Goal: Task Accomplishment & Management: Manage account settings

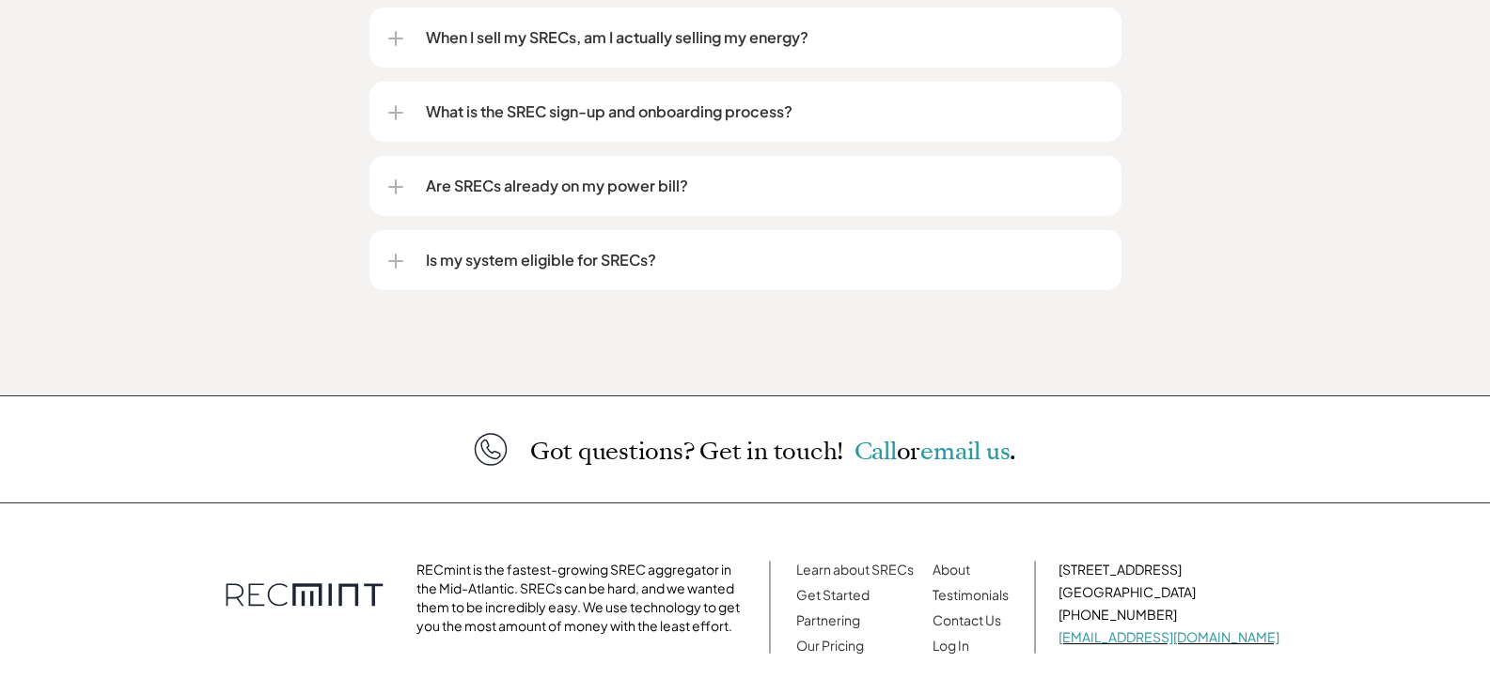
scroll to position [2601, 0]
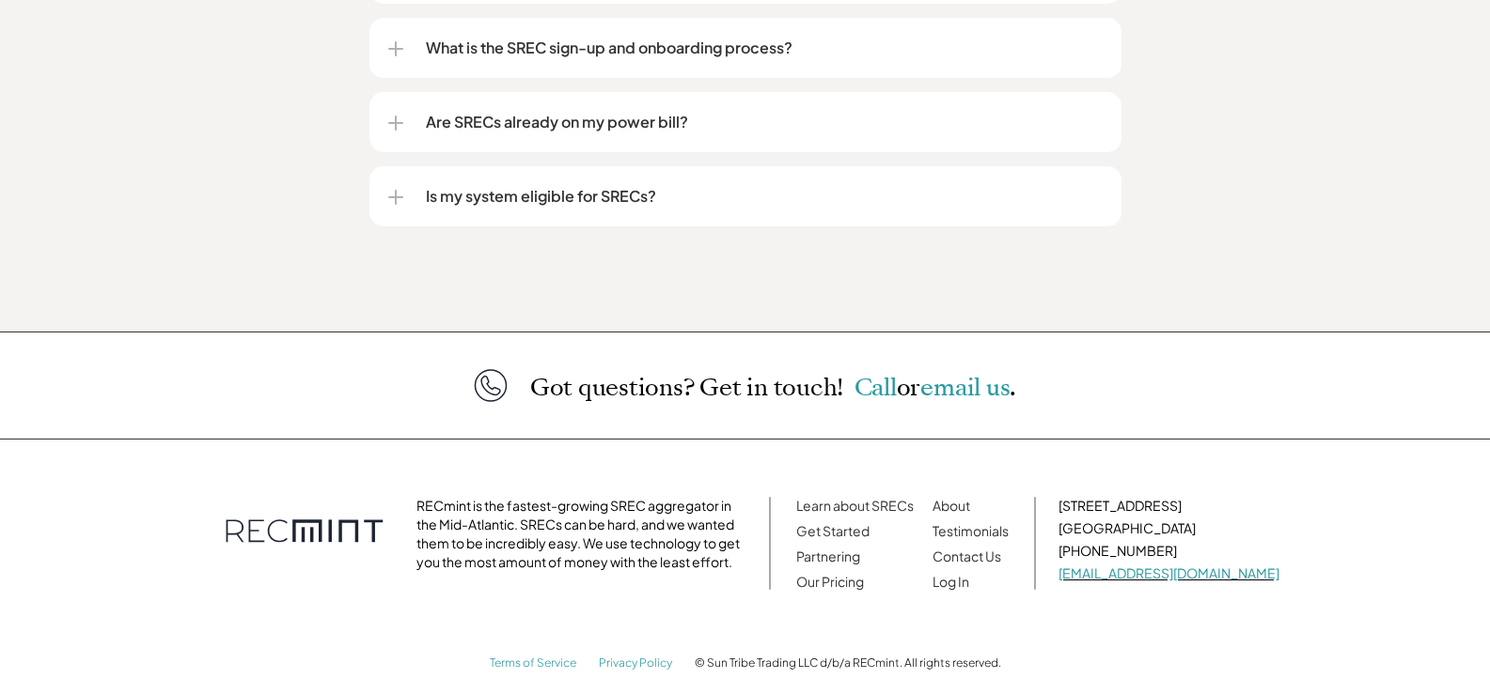
click at [395, 190] on div at bounding box center [396, 197] width 2 height 15
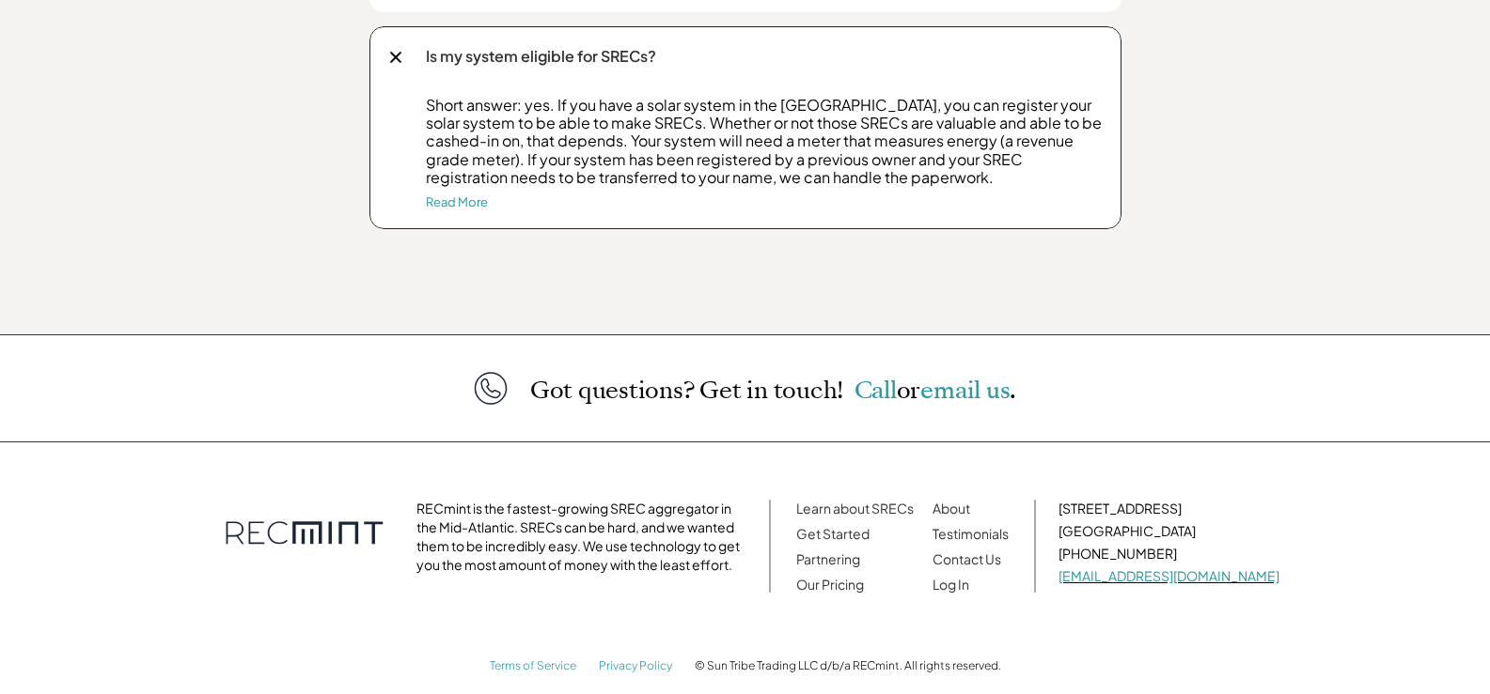
scroll to position [2744, 0]
click at [970, 497] on link "About" at bounding box center [951, 505] width 38 height 17
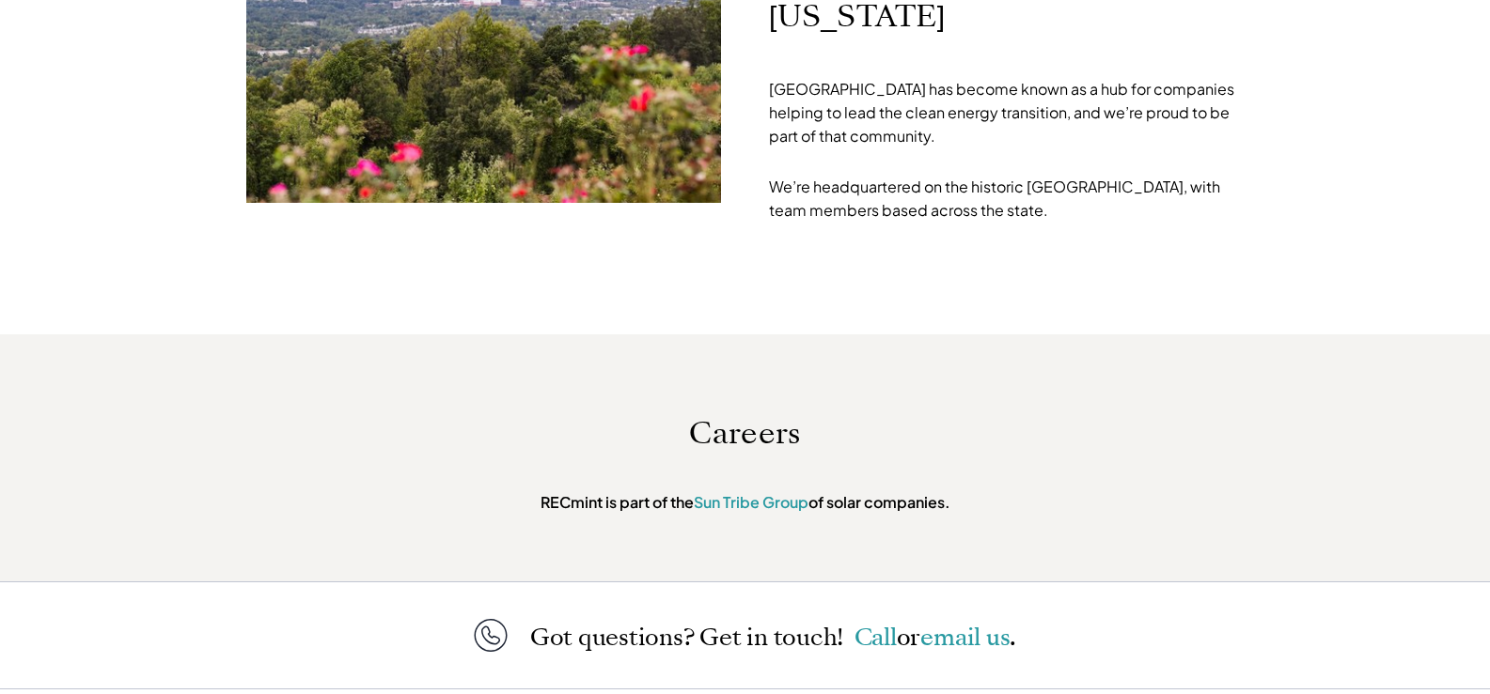
scroll to position [6109, 0]
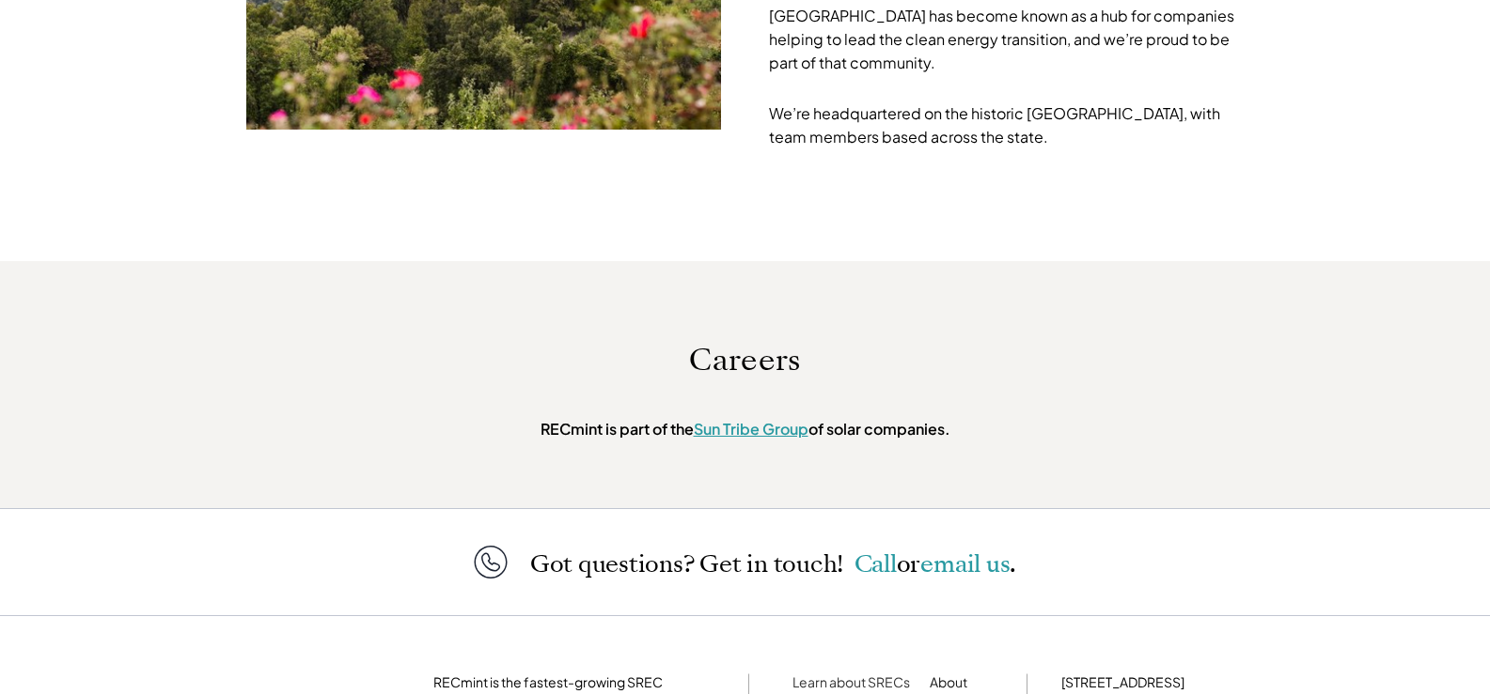
click at [728, 419] on link "Sun Tribe Group" at bounding box center [751, 429] width 115 height 20
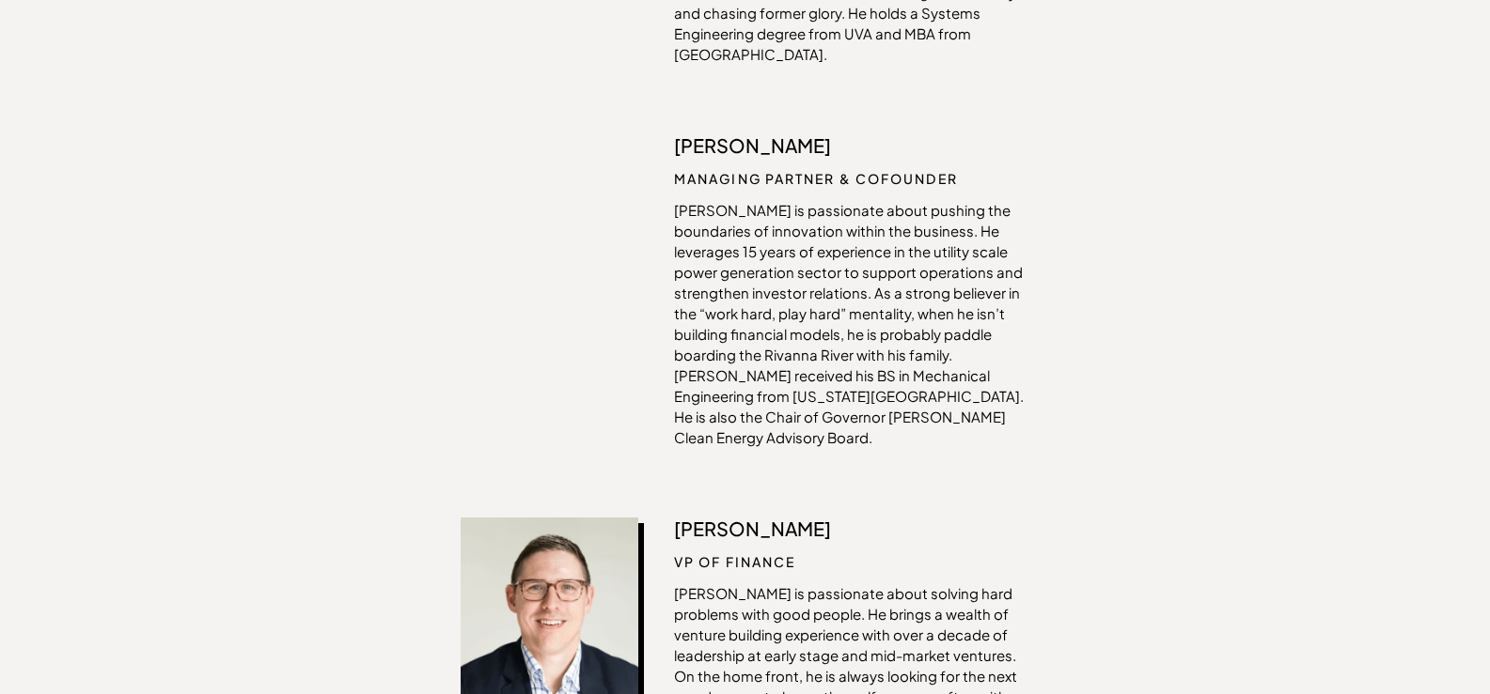
scroll to position [0, 0]
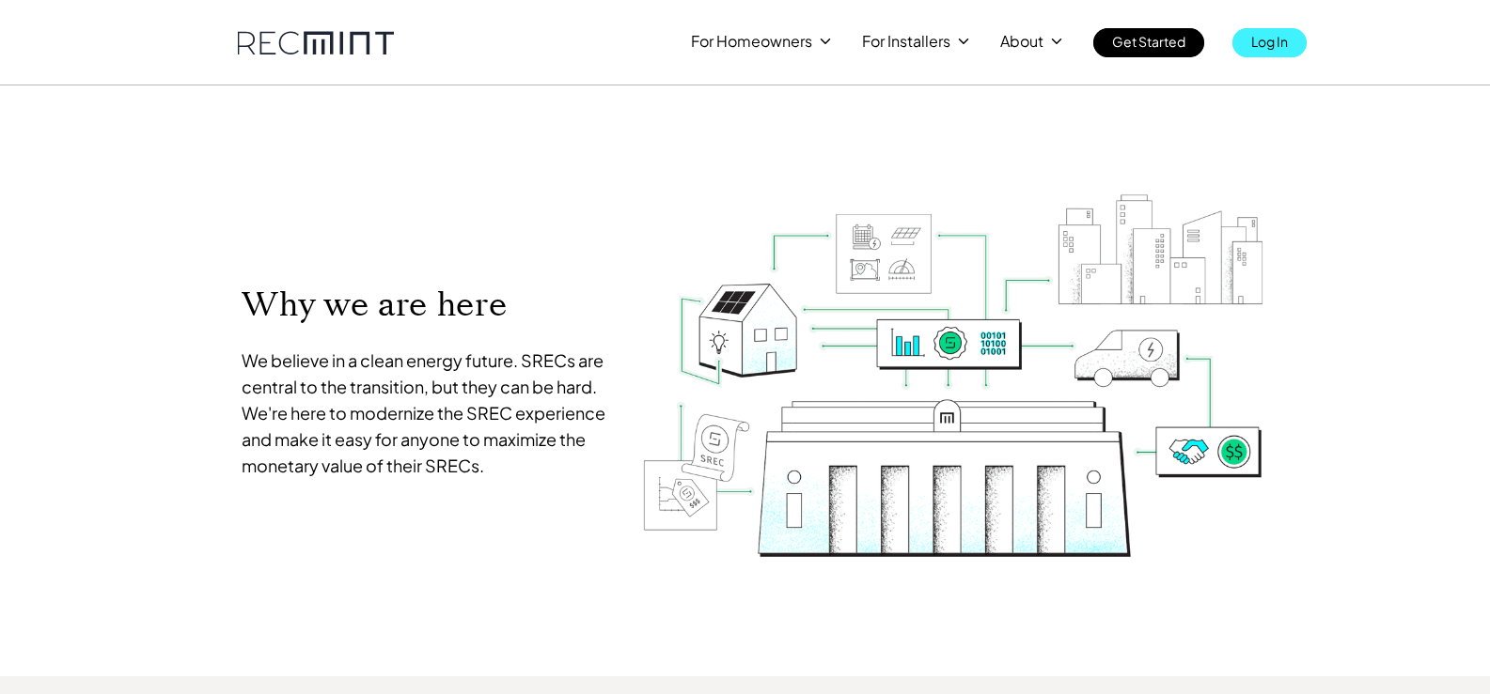
click at [1272, 39] on p "Log In" at bounding box center [1269, 41] width 37 height 26
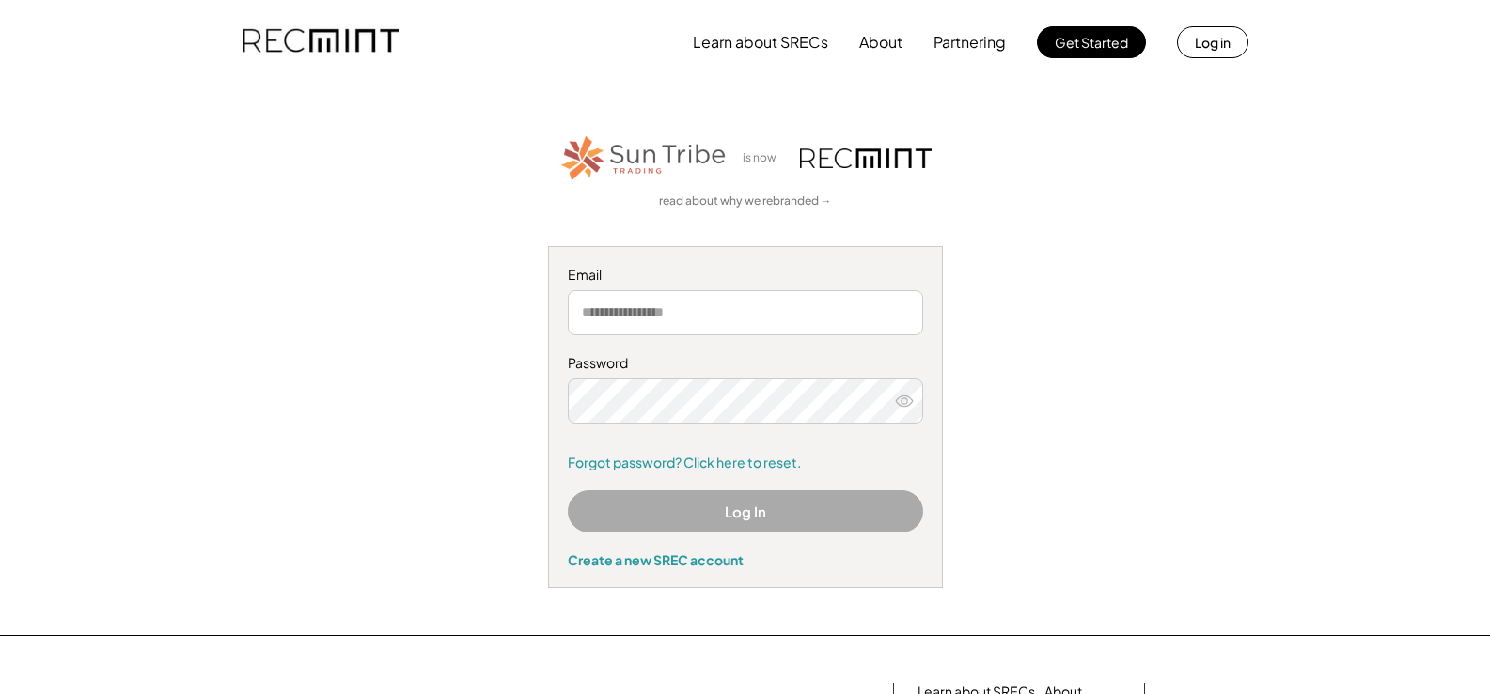
click at [702, 306] on input "email" at bounding box center [745, 312] width 355 height 45
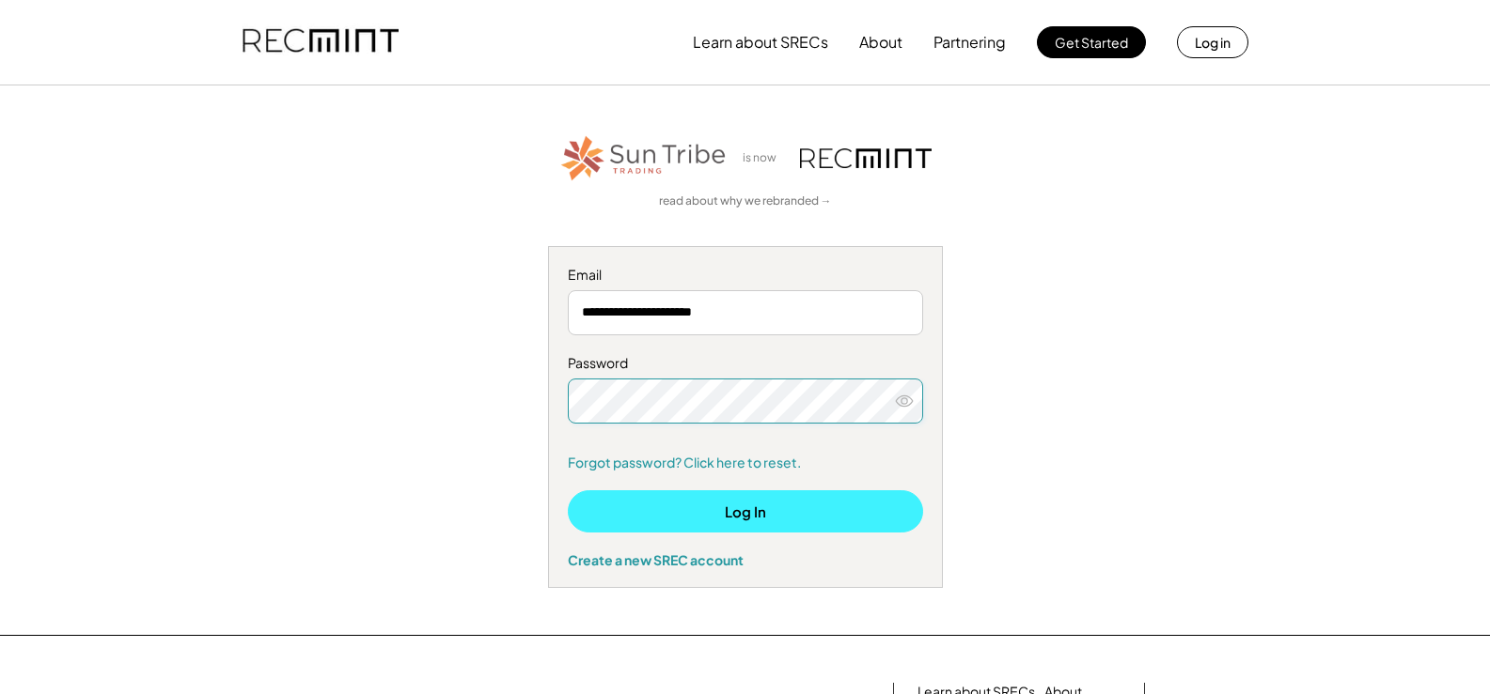
click at [747, 507] on button "Log In" at bounding box center [745, 512] width 355 height 42
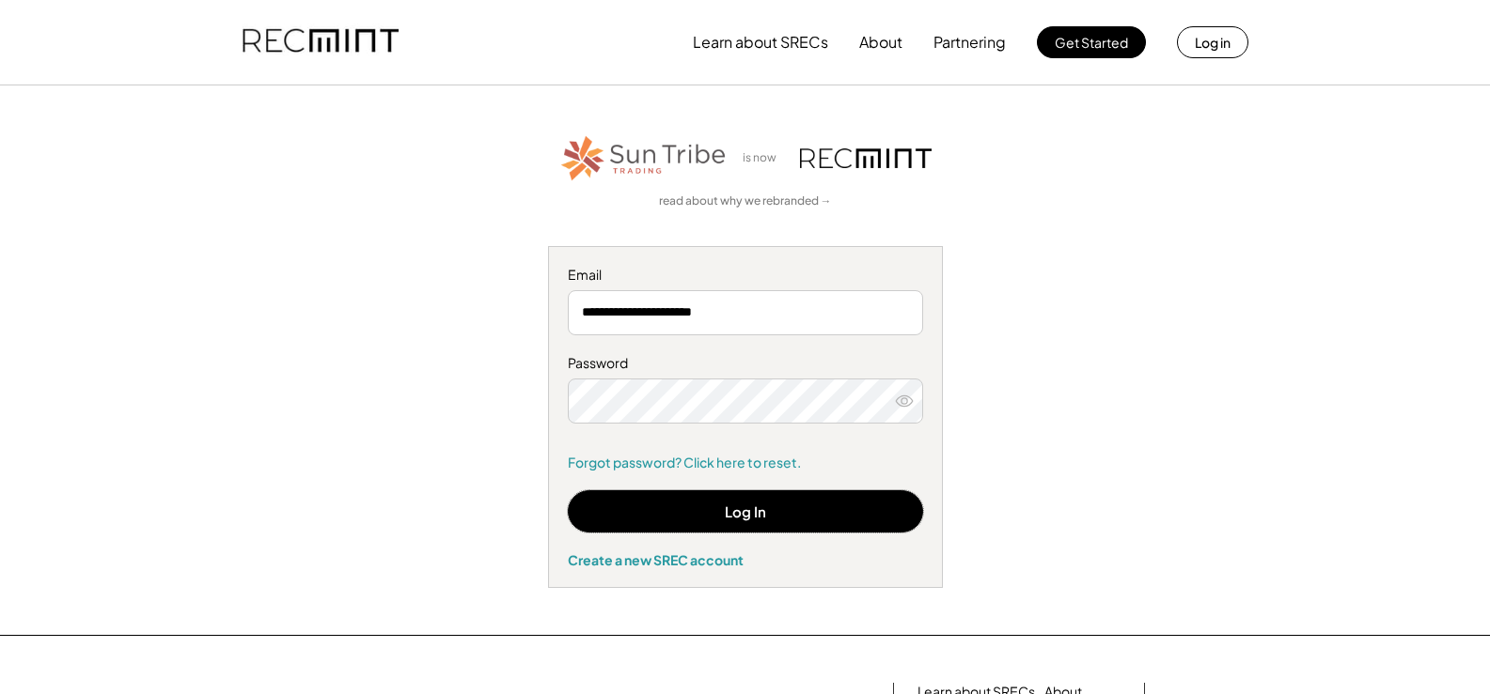
click at [903, 398] on use at bounding box center [904, 401] width 17 height 10
click at [734, 312] on input "**********" at bounding box center [745, 312] width 355 height 45
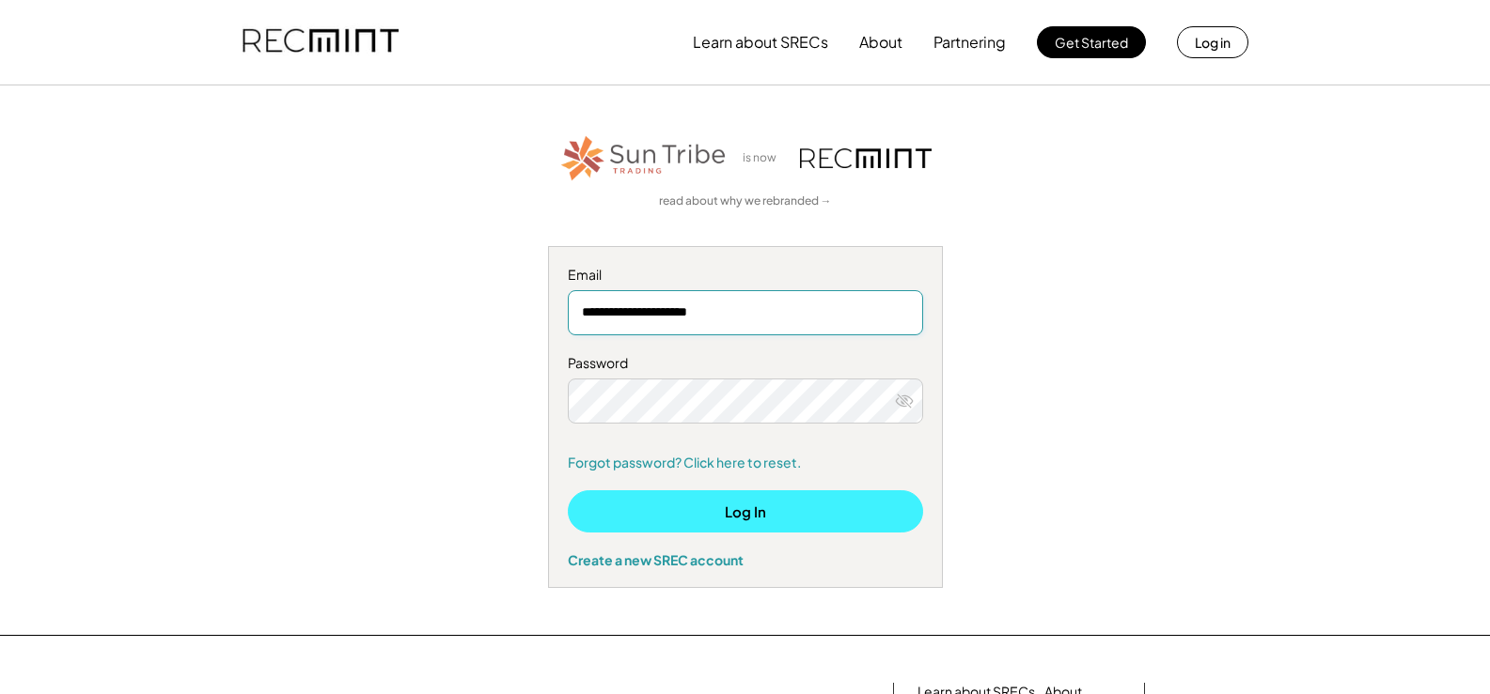
type input "**********"
click at [729, 504] on button "Log In" at bounding box center [745, 512] width 355 height 42
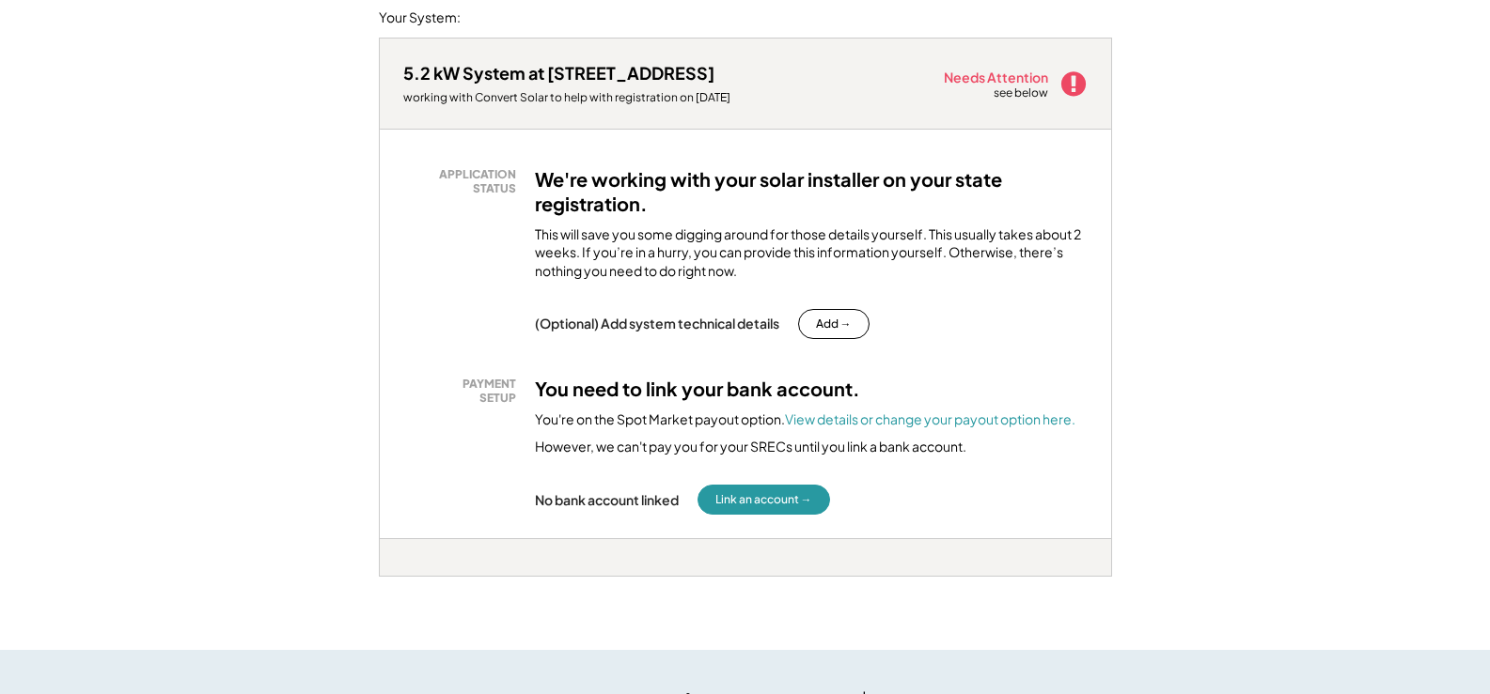
scroll to position [282, 0]
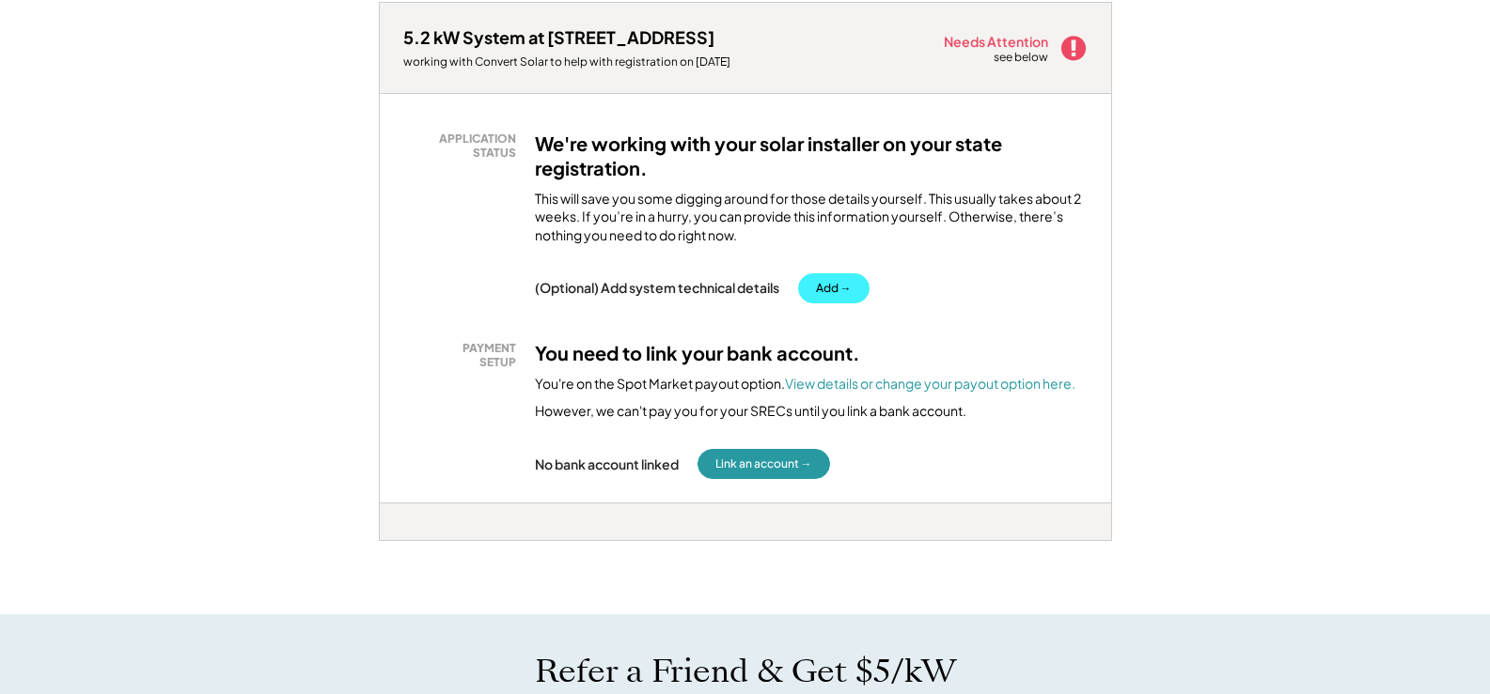
click at [828, 281] on button "Add →" at bounding box center [833, 288] width 71 height 30
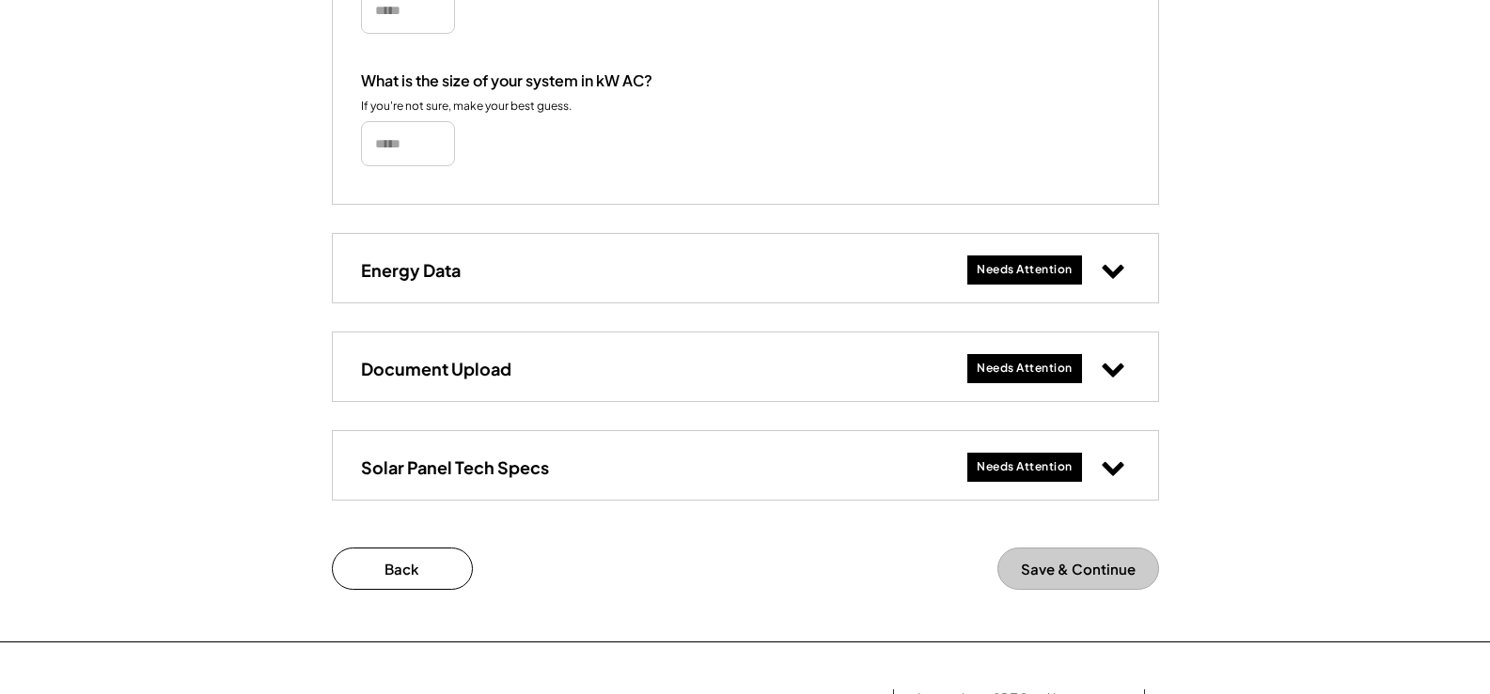
scroll to position [658, 0]
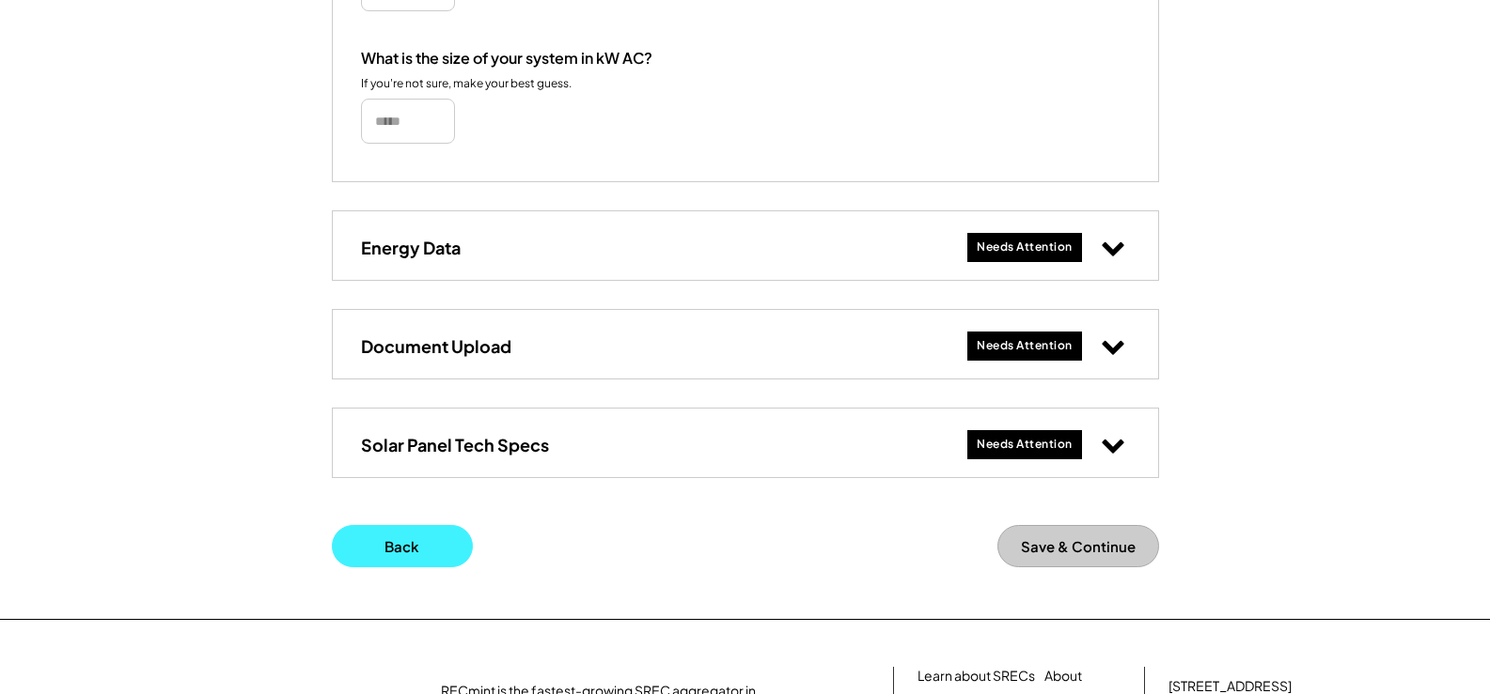
click at [399, 541] on button "Back" at bounding box center [402, 546] width 141 height 42
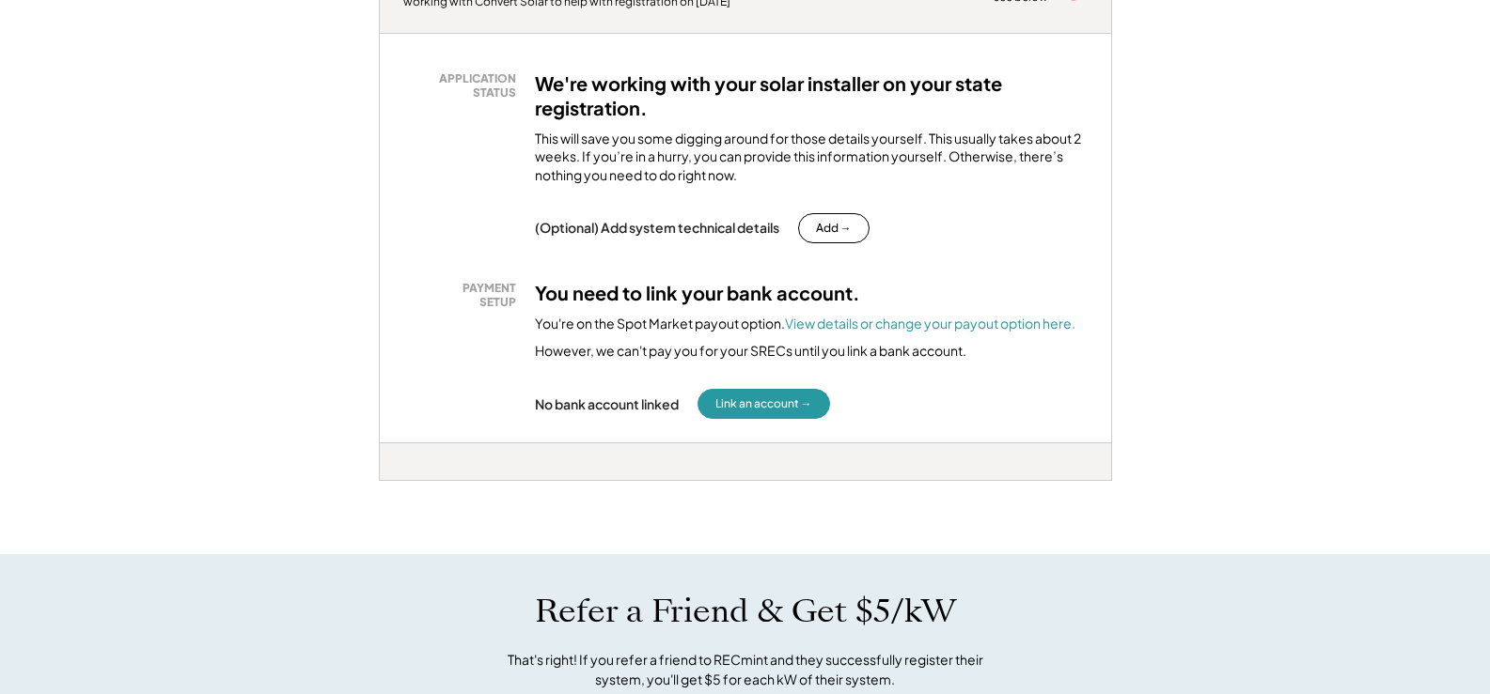
scroll to position [376, 0]
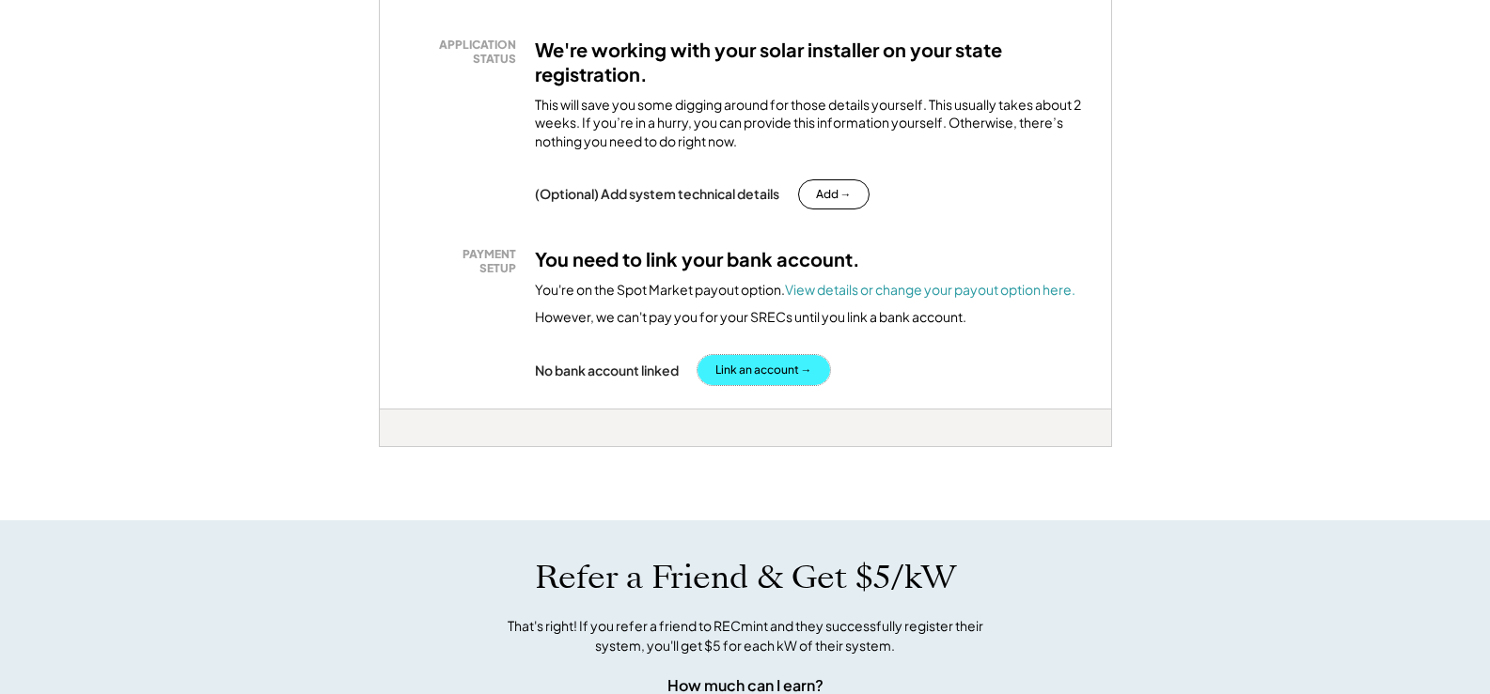
click at [731, 364] on button "Link an account →" at bounding box center [763, 370] width 133 height 30
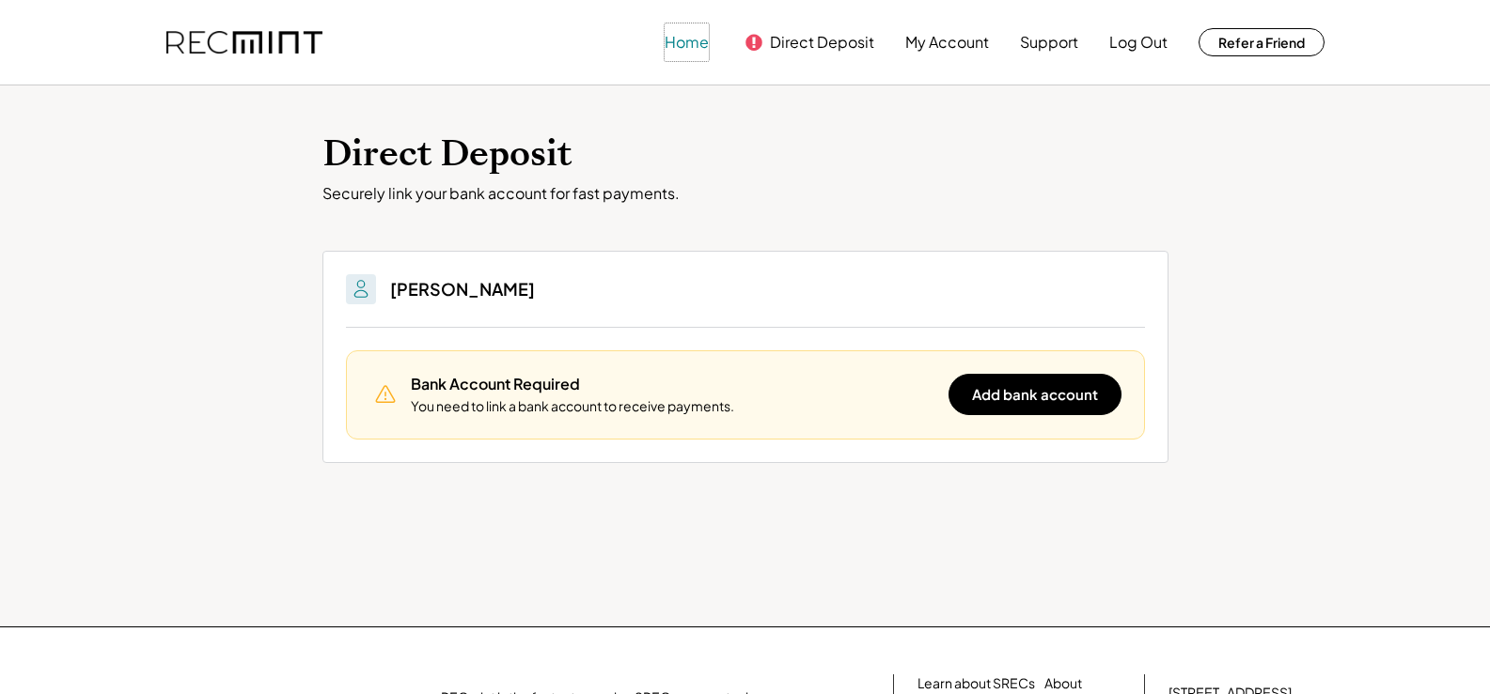
click at [679, 39] on button "Home" at bounding box center [686, 42] width 44 height 38
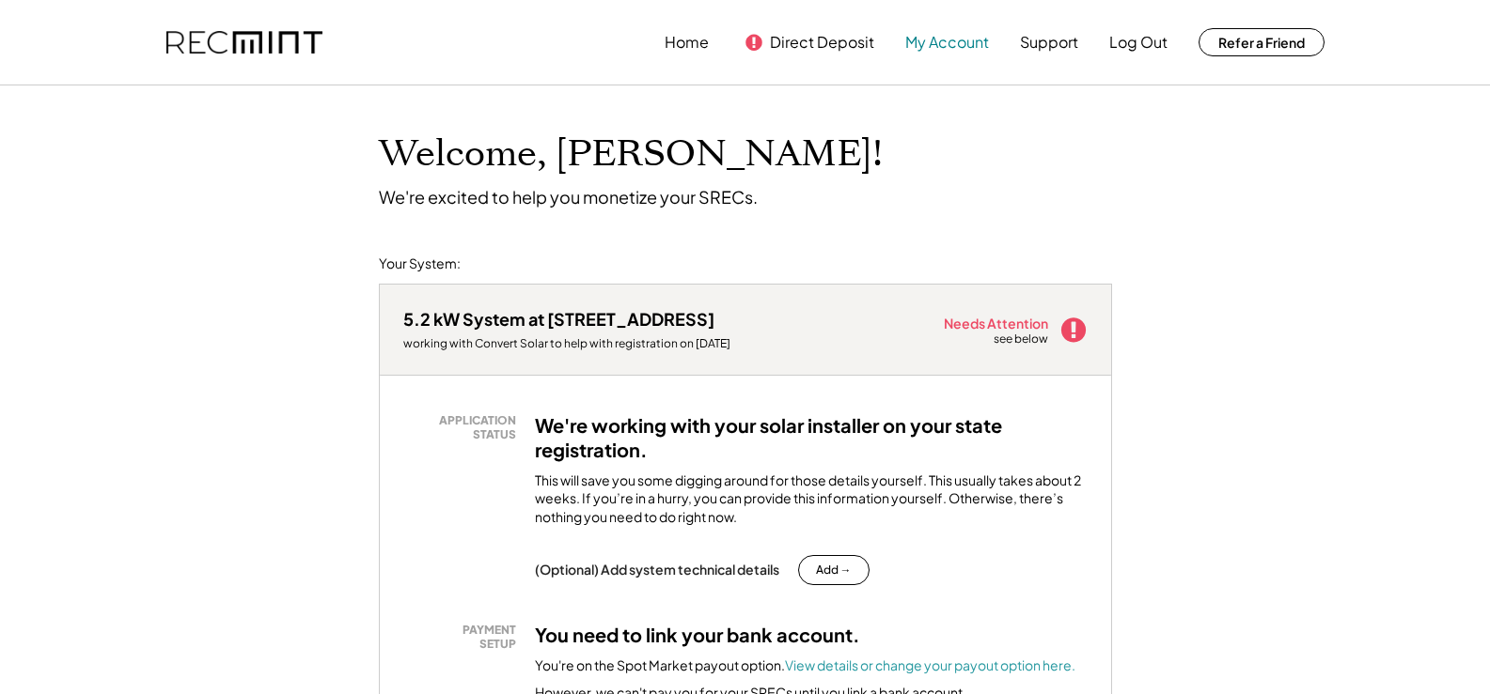
click at [951, 34] on button "My Account" at bounding box center [947, 42] width 84 height 38
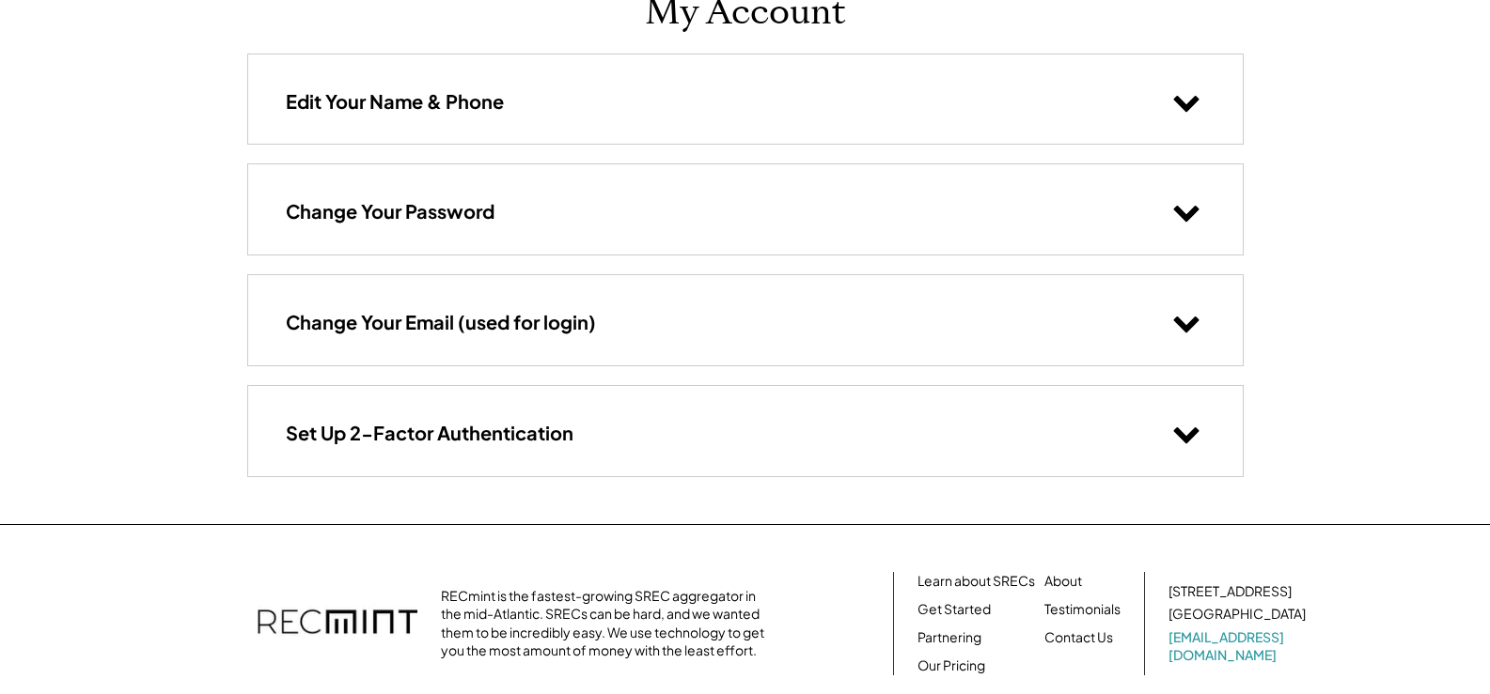
scroll to position [188, 0]
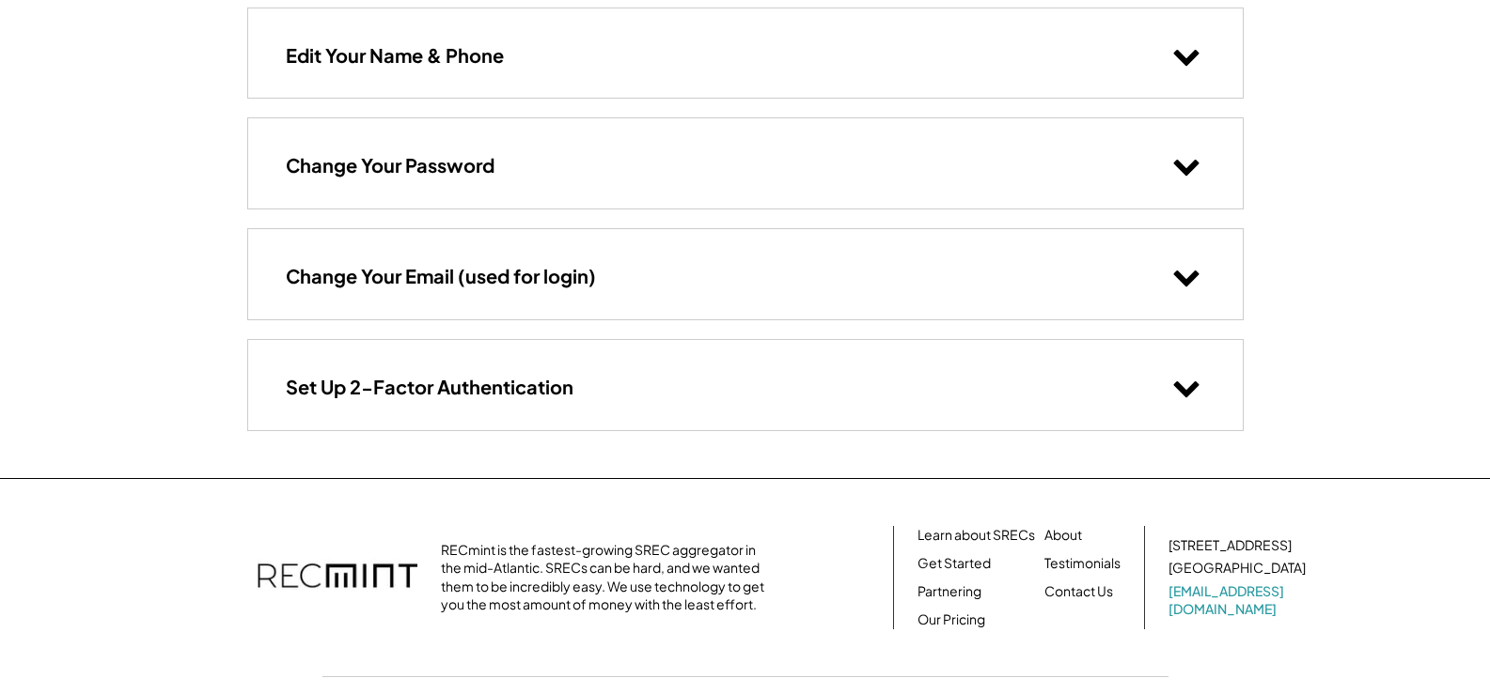
click at [419, 381] on h3 "Set Up 2-Factor Authentication" at bounding box center [430, 387] width 288 height 24
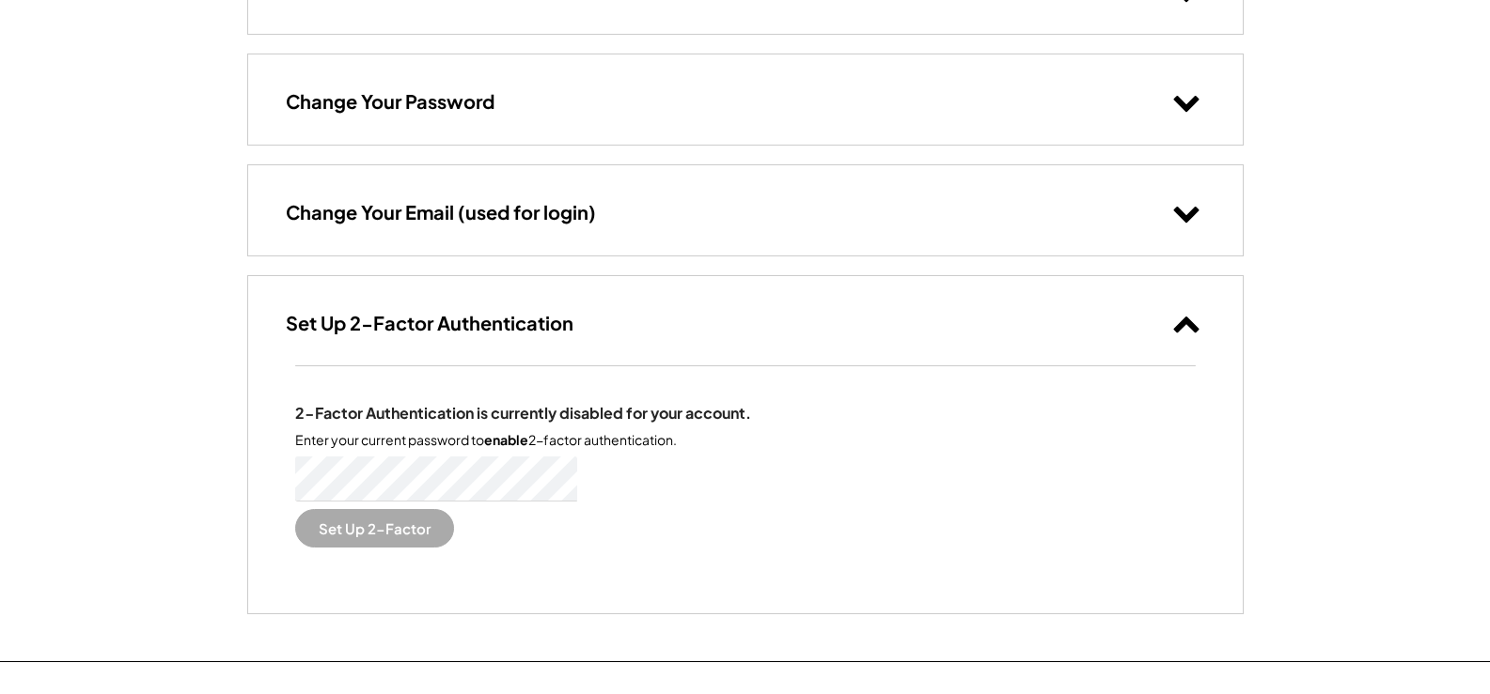
scroll to position [282, 0]
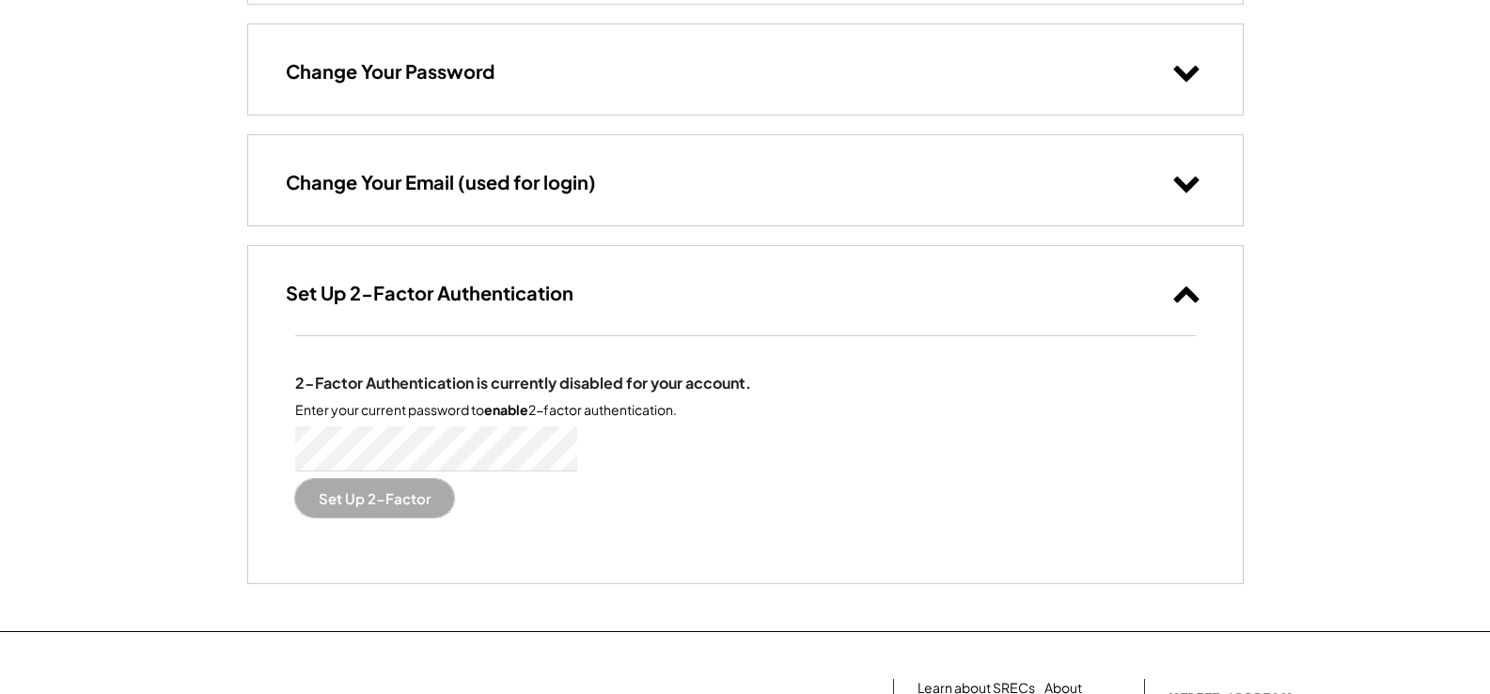
click at [386, 497] on button "Set Up 2-Factor" at bounding box center [374, 498] width 159 height 39
click at [372, 498] on button "Set Up 2-Factor" at bounding box center [374, 498] width 159 height 39
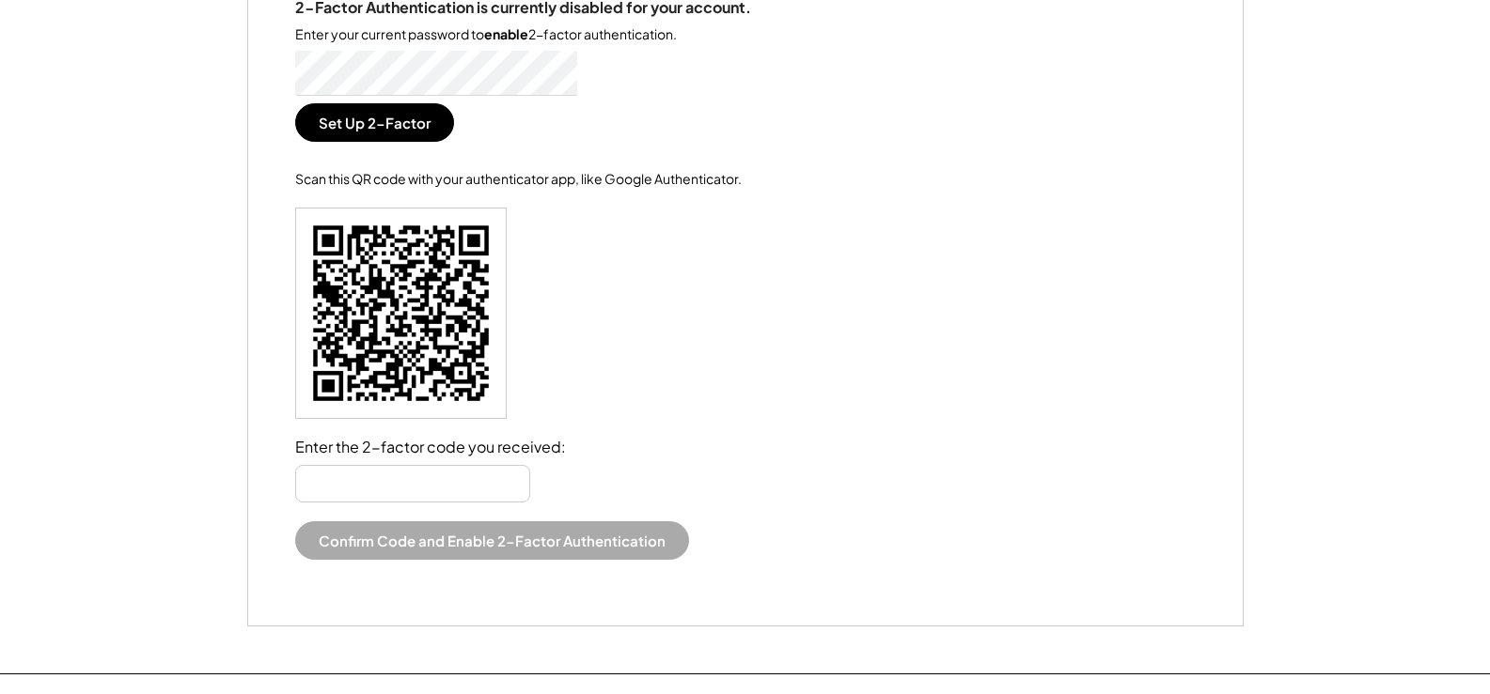
scroll to position [470, 0]
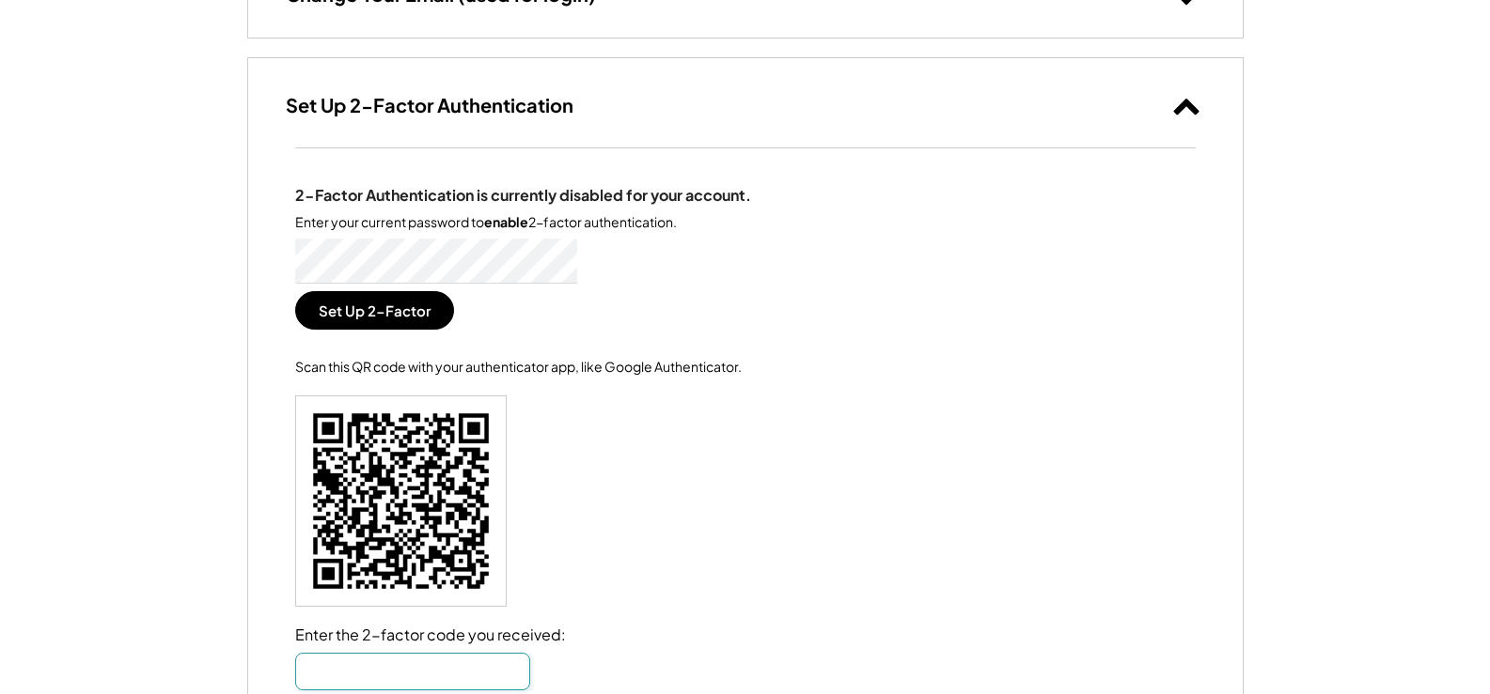
click at [430, 675] on input "input" at bounding box center [412, 672] width 235 height 38
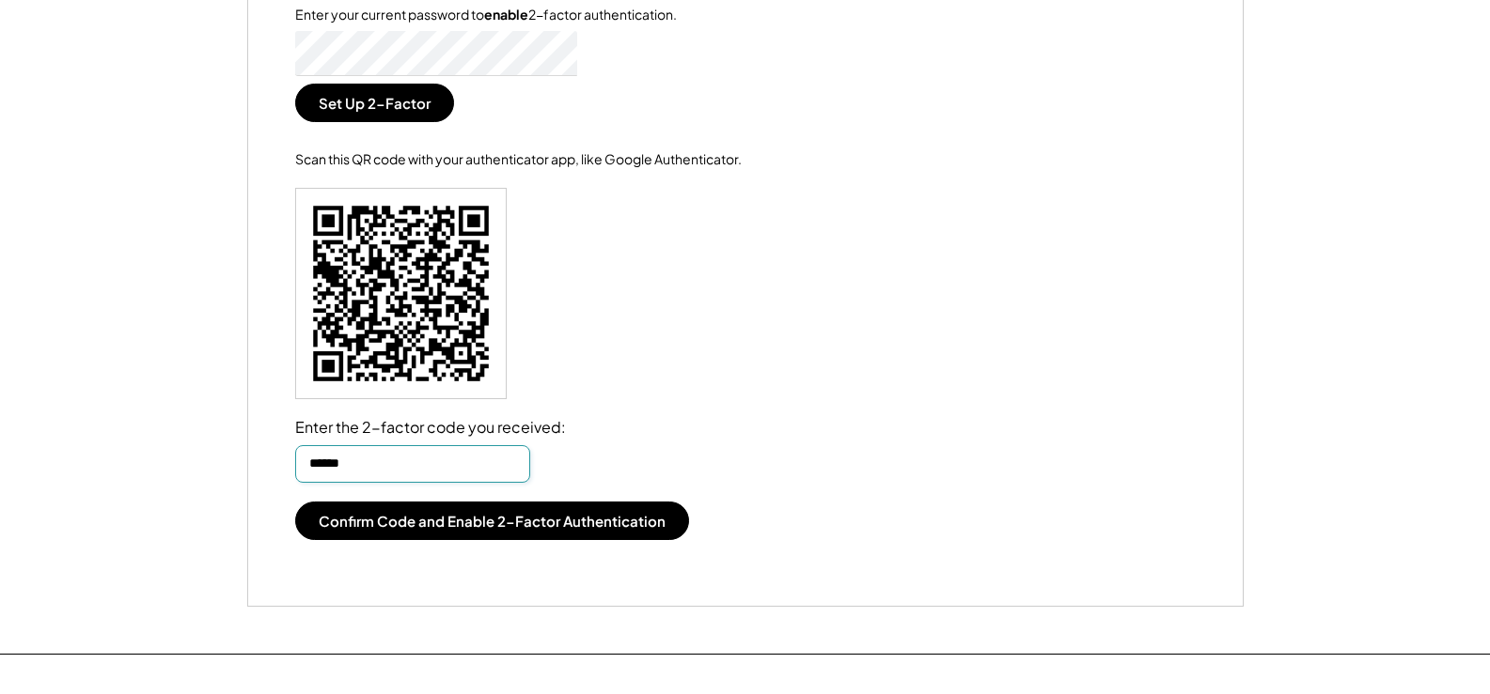
scroll to position [752, 0]
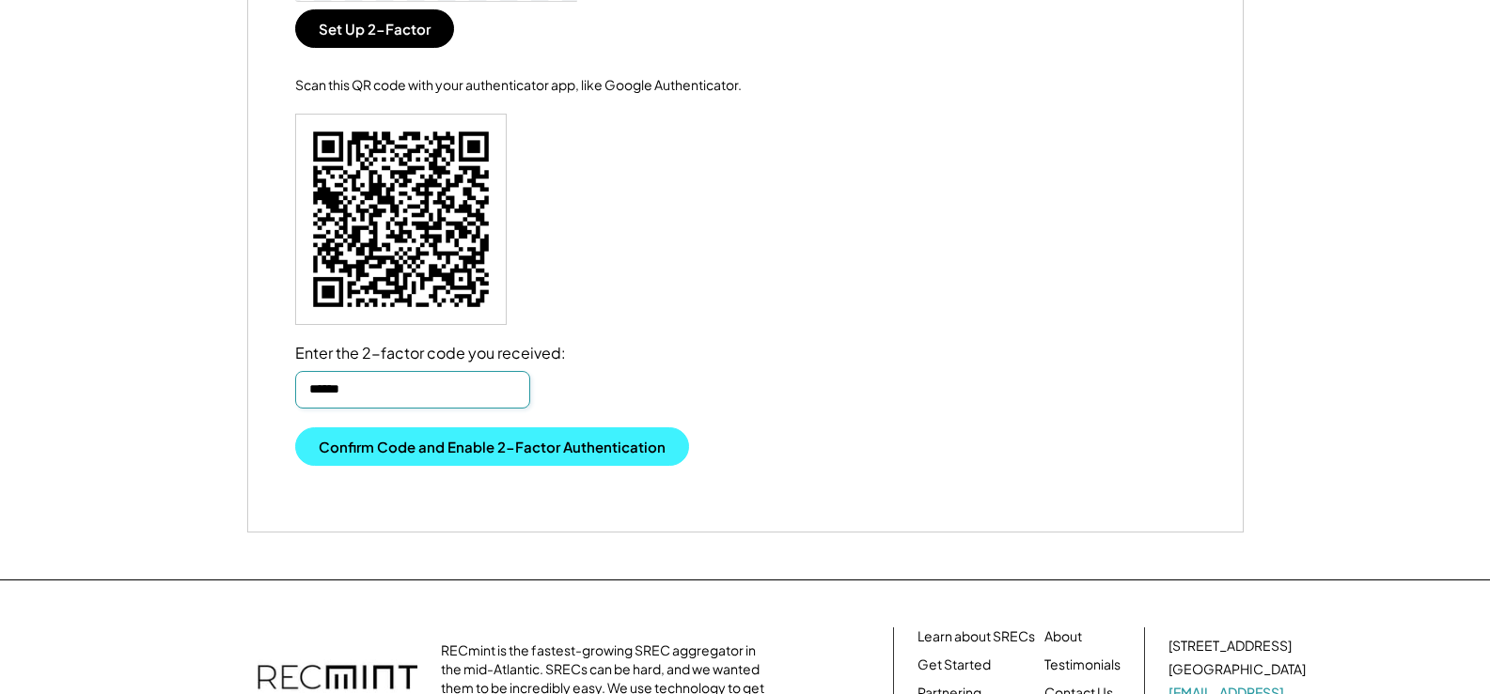
type input "******"
click at [493, 445] on button "Confirm Code and Enable 2-Factor Authentication" at bounding box center [492, 447] width 394 height 39
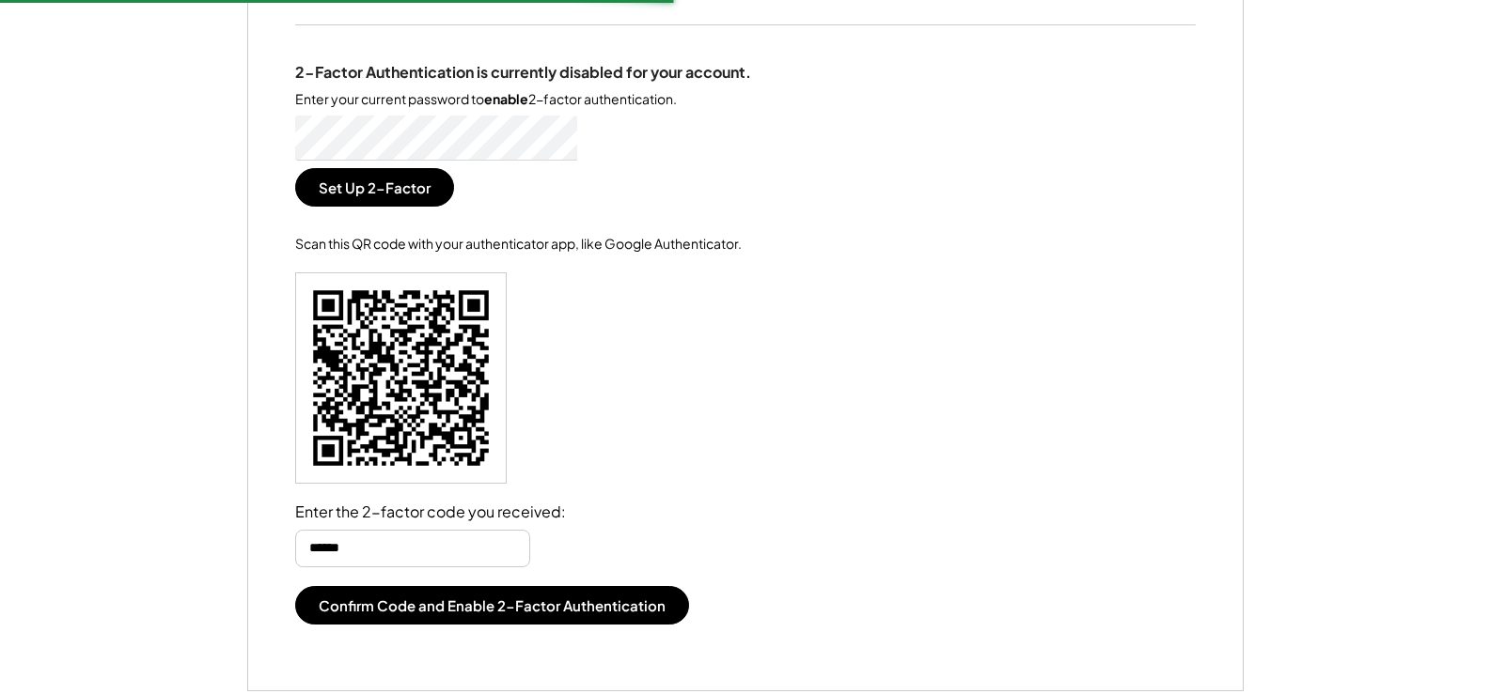
scroll to position [658, 0]
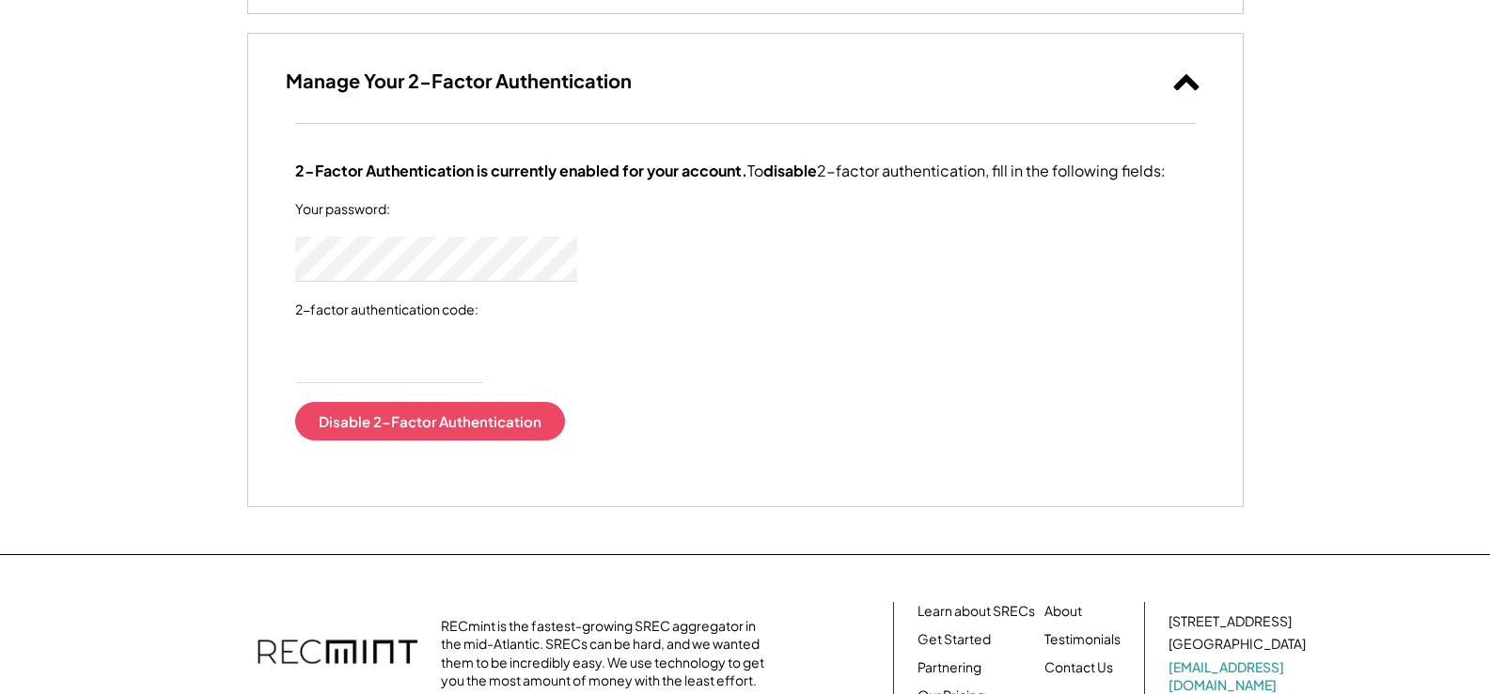
scroll to position [212, 0]
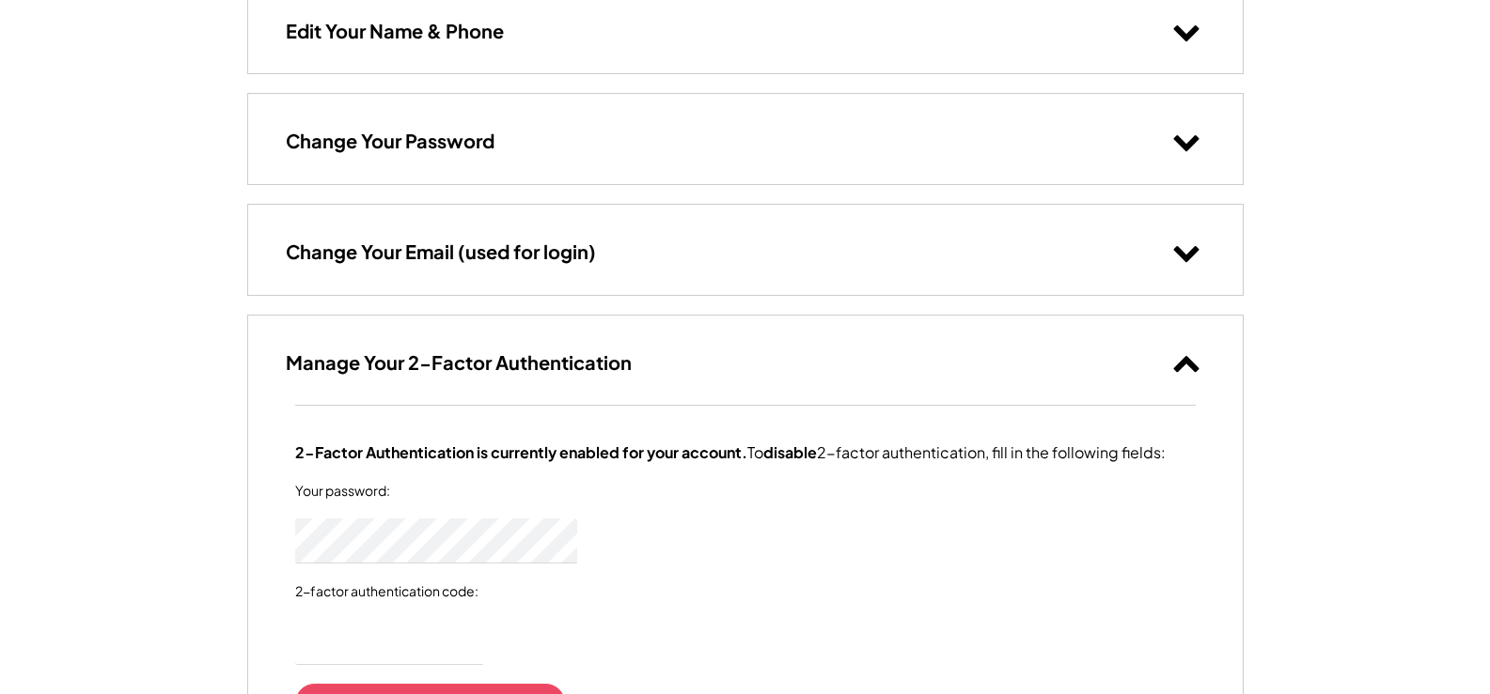
click at [1191, 358] on icon at bounding box center [1186, 363] width 28 height 28
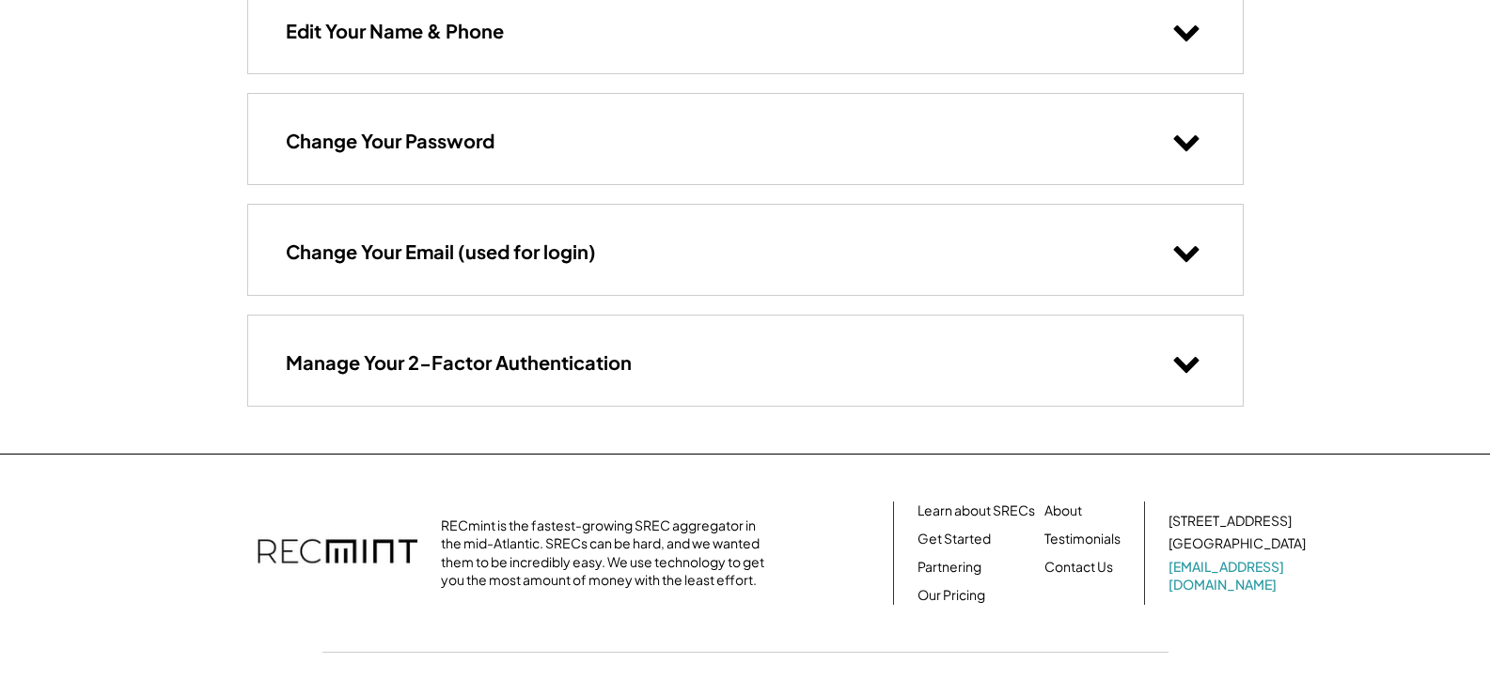
click at [1188, 359] on icon at bounding box center [1186, 363] width 28 height 28
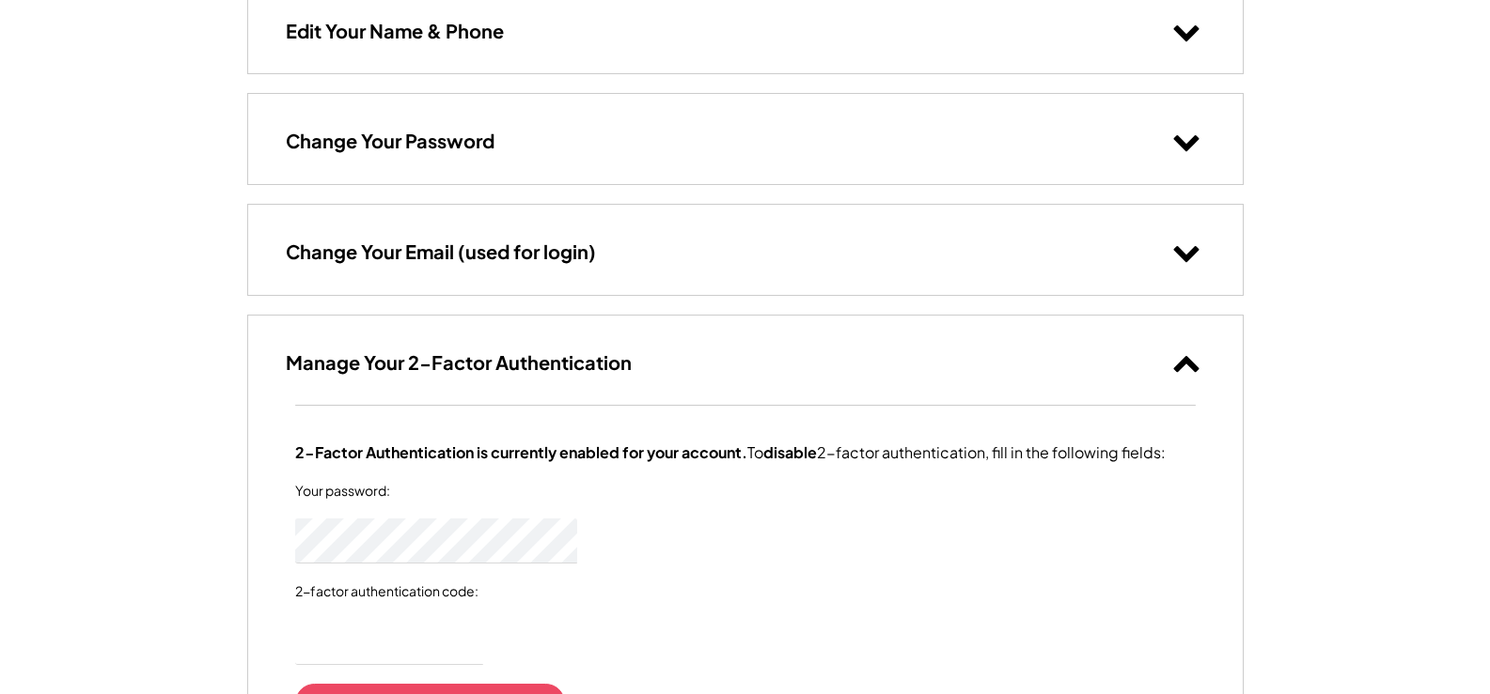
click at [1188, 359] on use at bounding box center [1185, 364] width 25 height 16
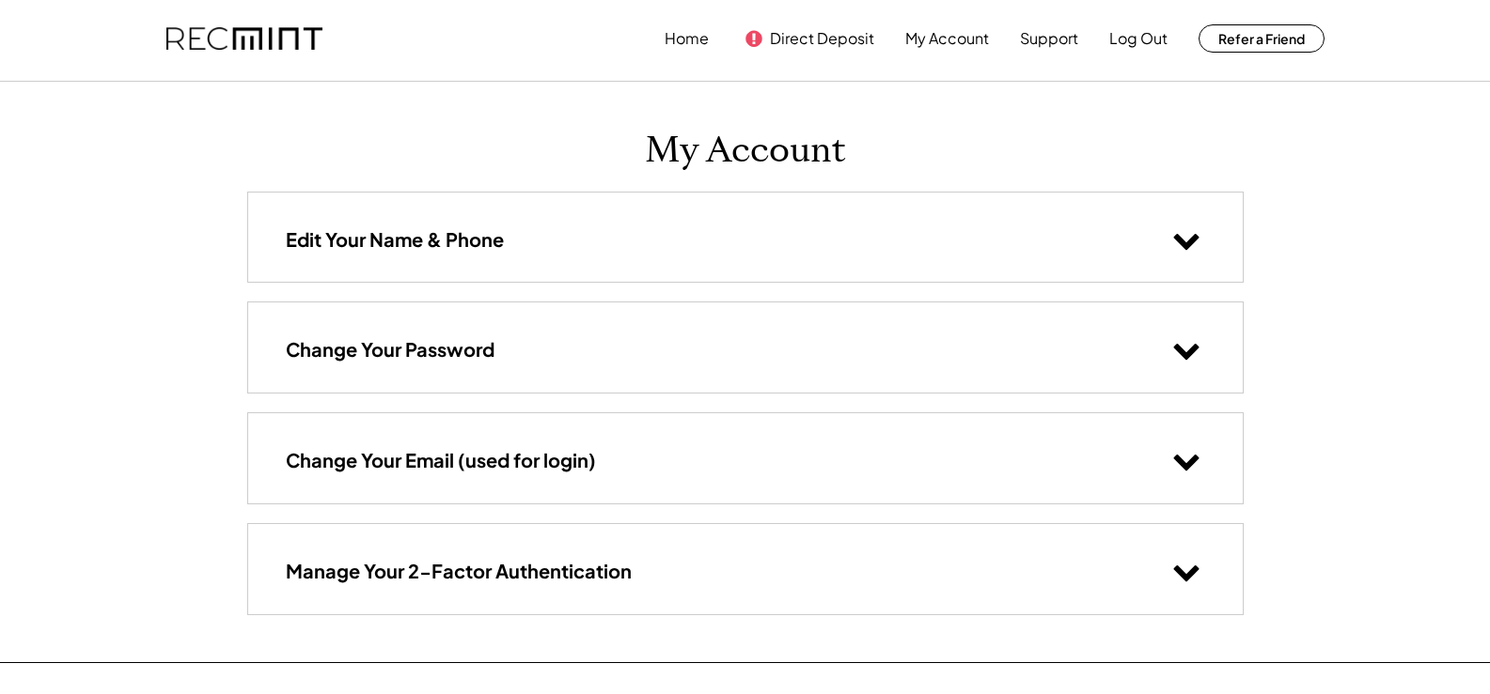
scroll to position [0, 0]
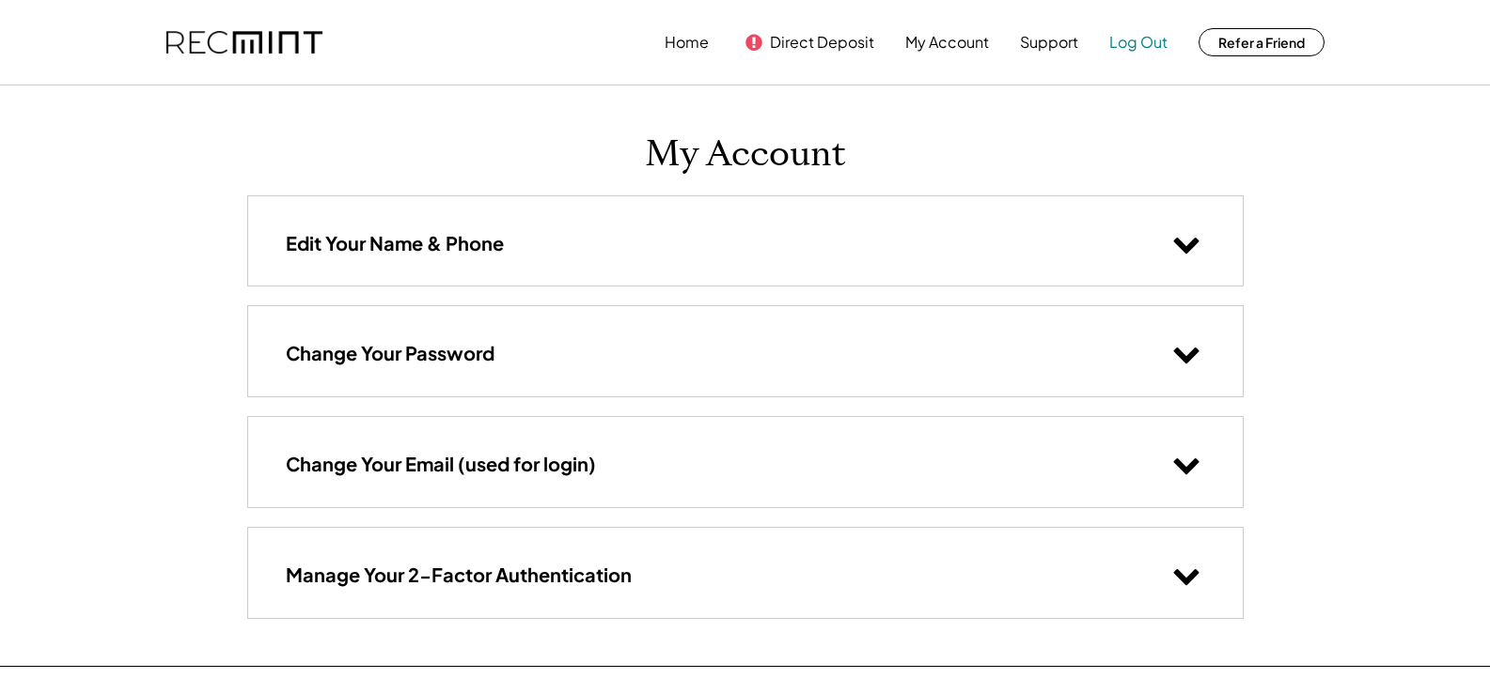
click at [1128, 33] on button "Log Out" at bounding box center [1138, 42] width 58 height 38
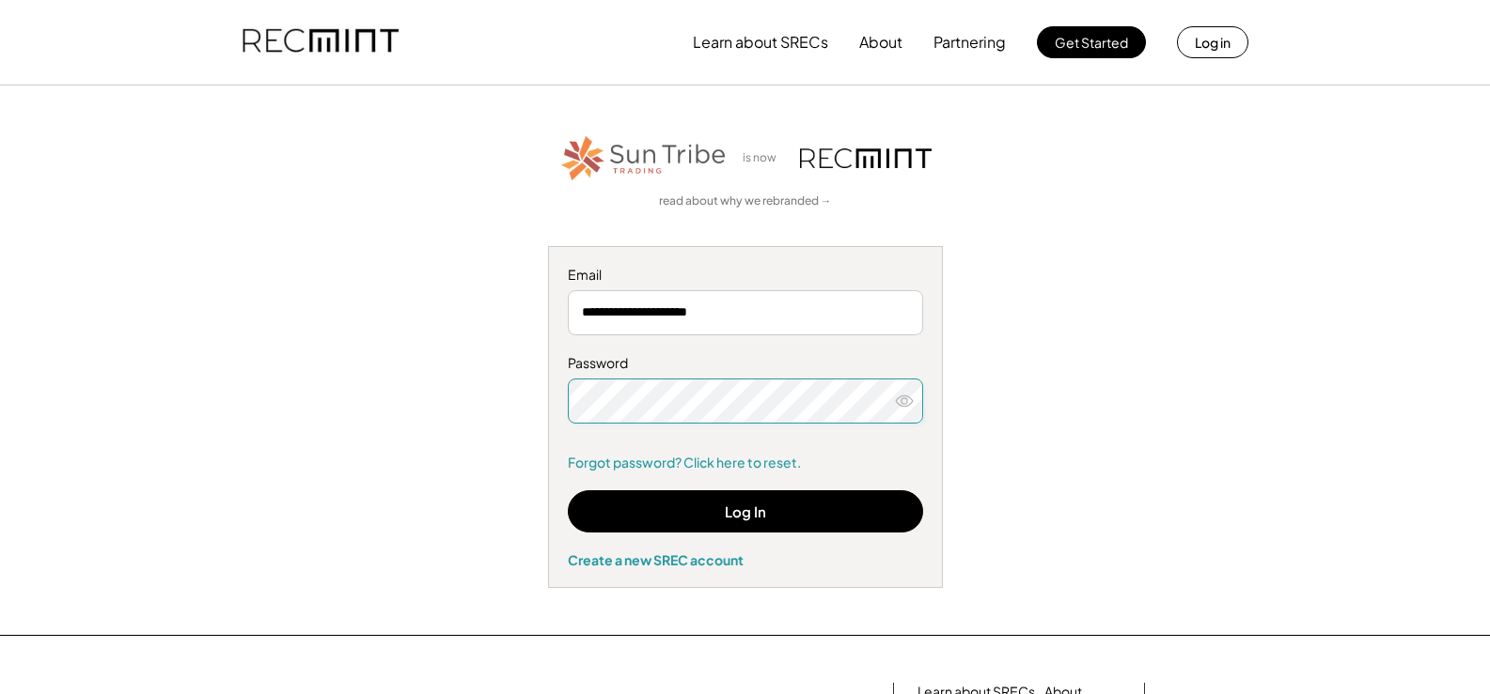
click at [905, 399] on icon at bounding box center [904, 401] width 19 height 19
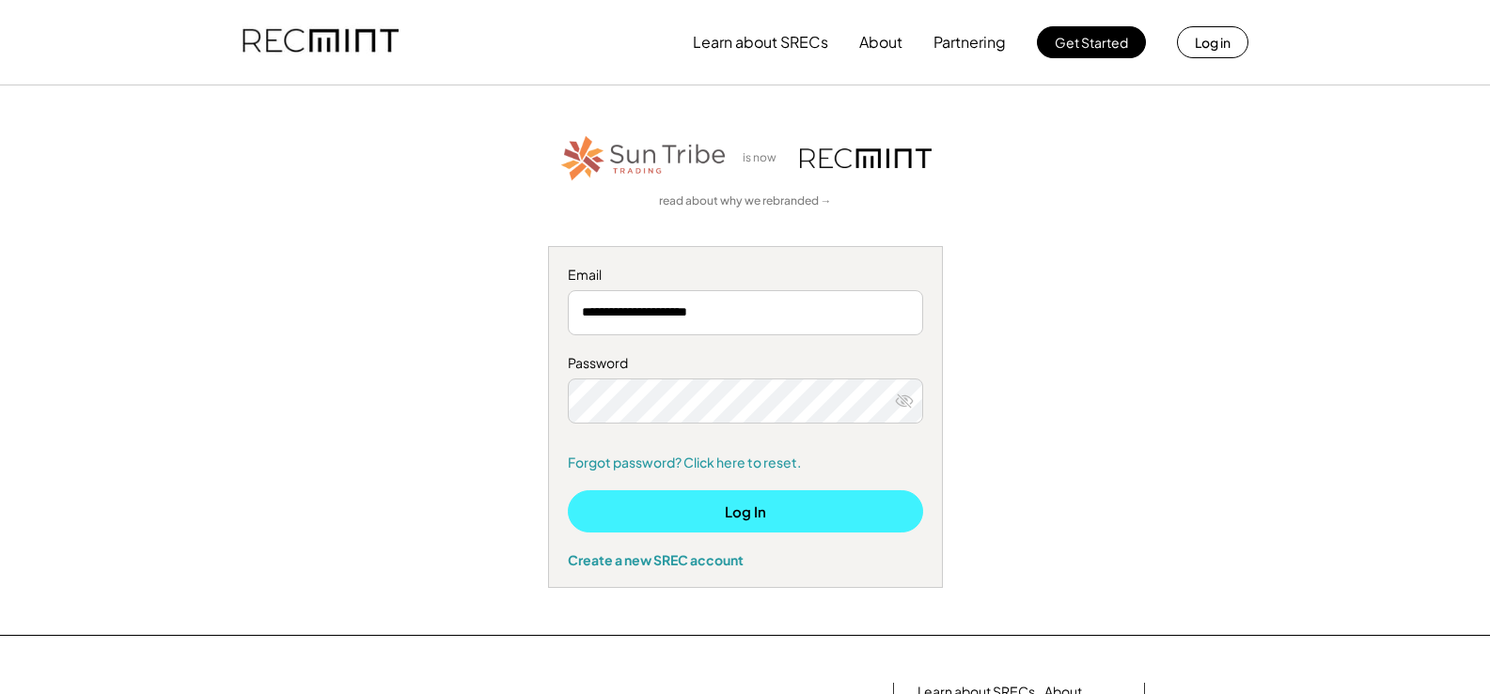
click at [771, 507] on button "Log In" at bounding box center [745, 512] width 355 height 42
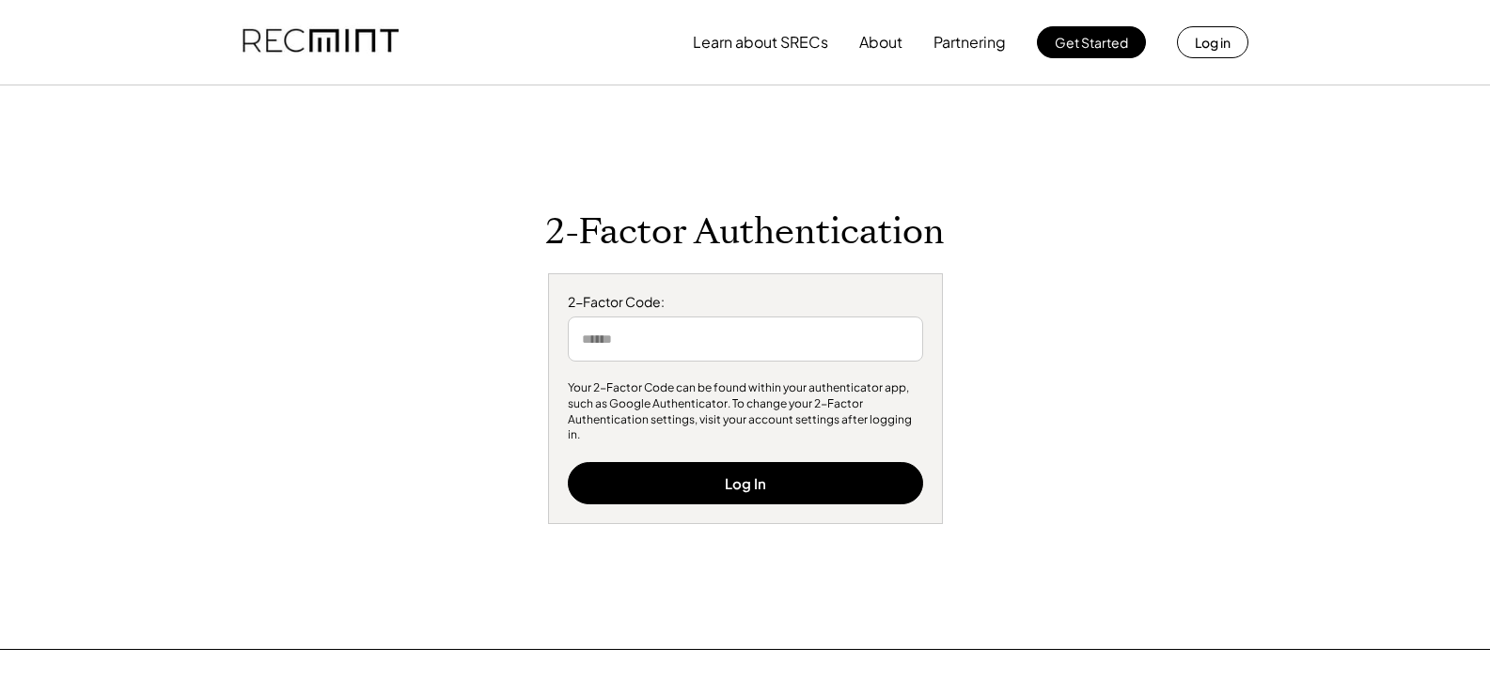
click at [611, 351] on input "input" at bounding box center [745, 339] width 355 height 45
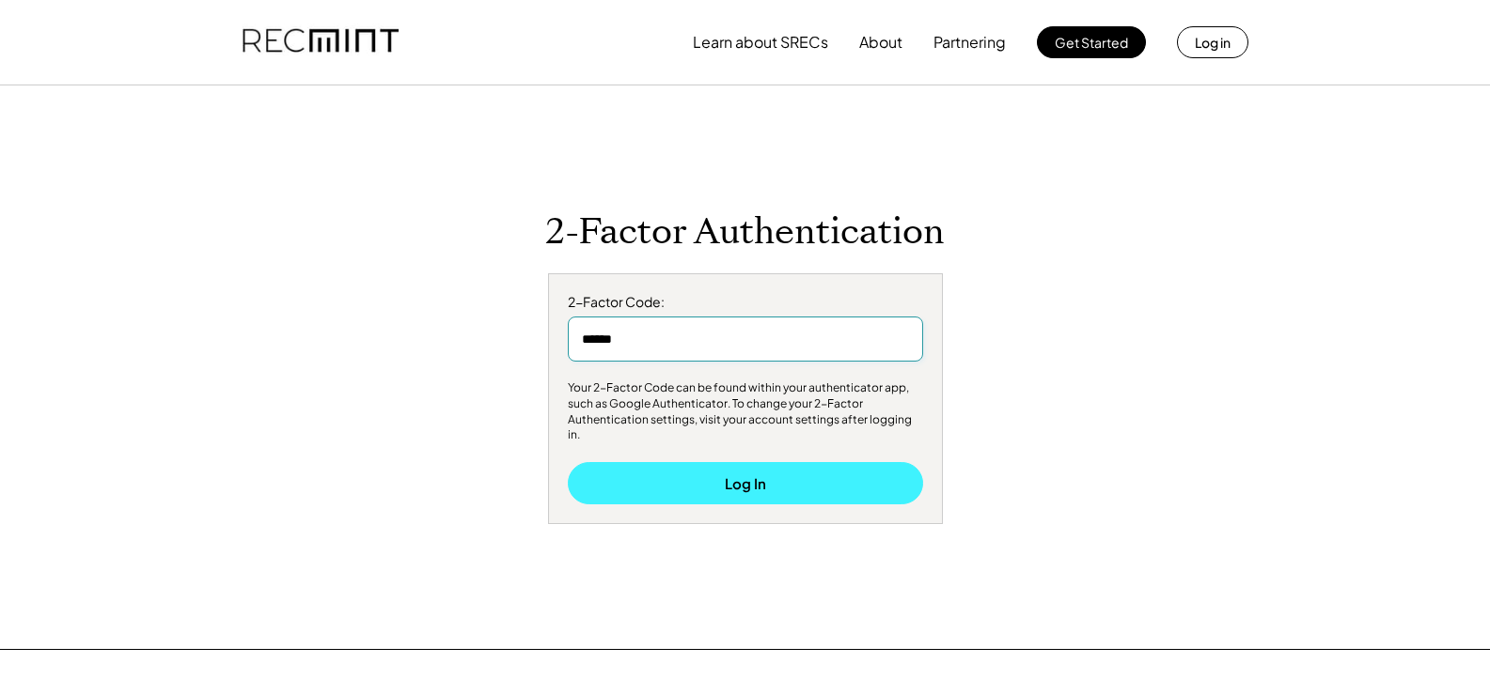
type input "******"
click at [751, 468] on button "Log In" at bounding box center [745, 483] width 355 height 42
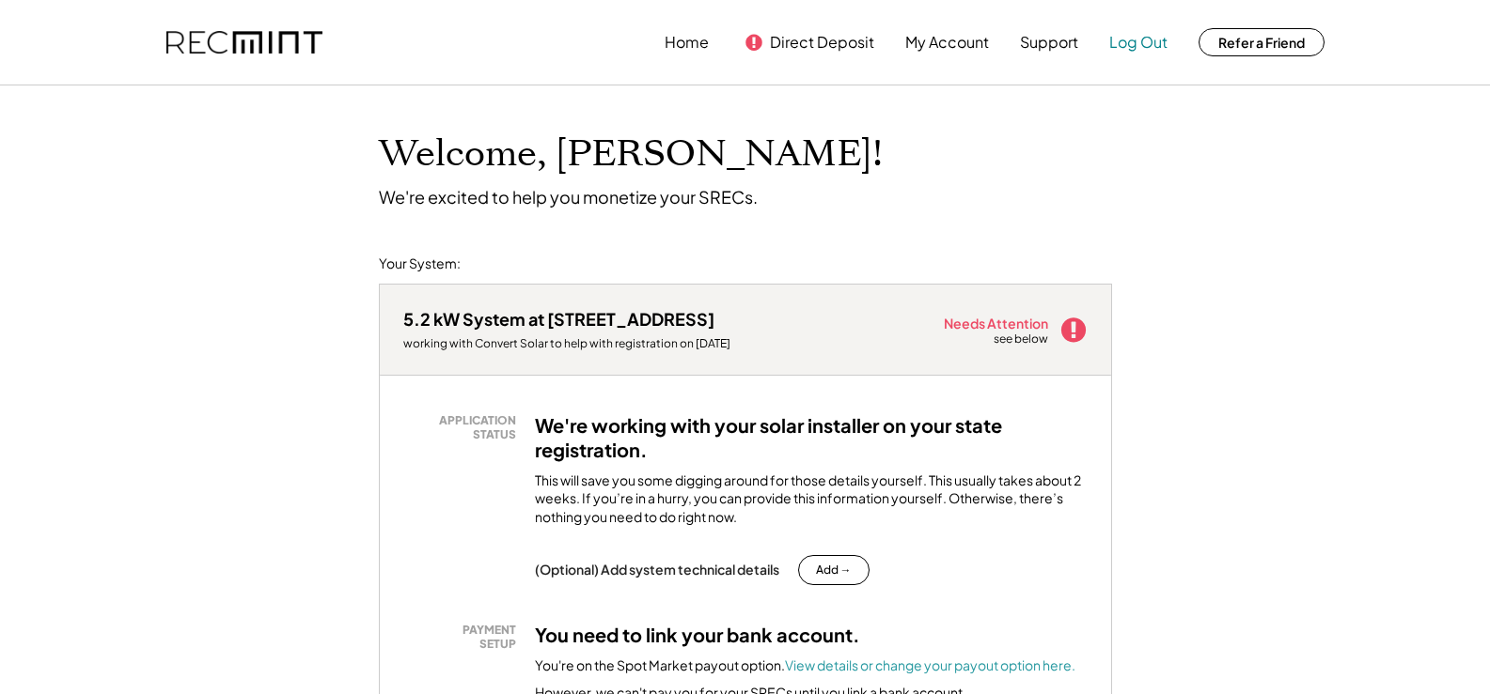
click at [1143, 39] on button "Log Out" at bounding box center [1138, 42] width 58 height 38
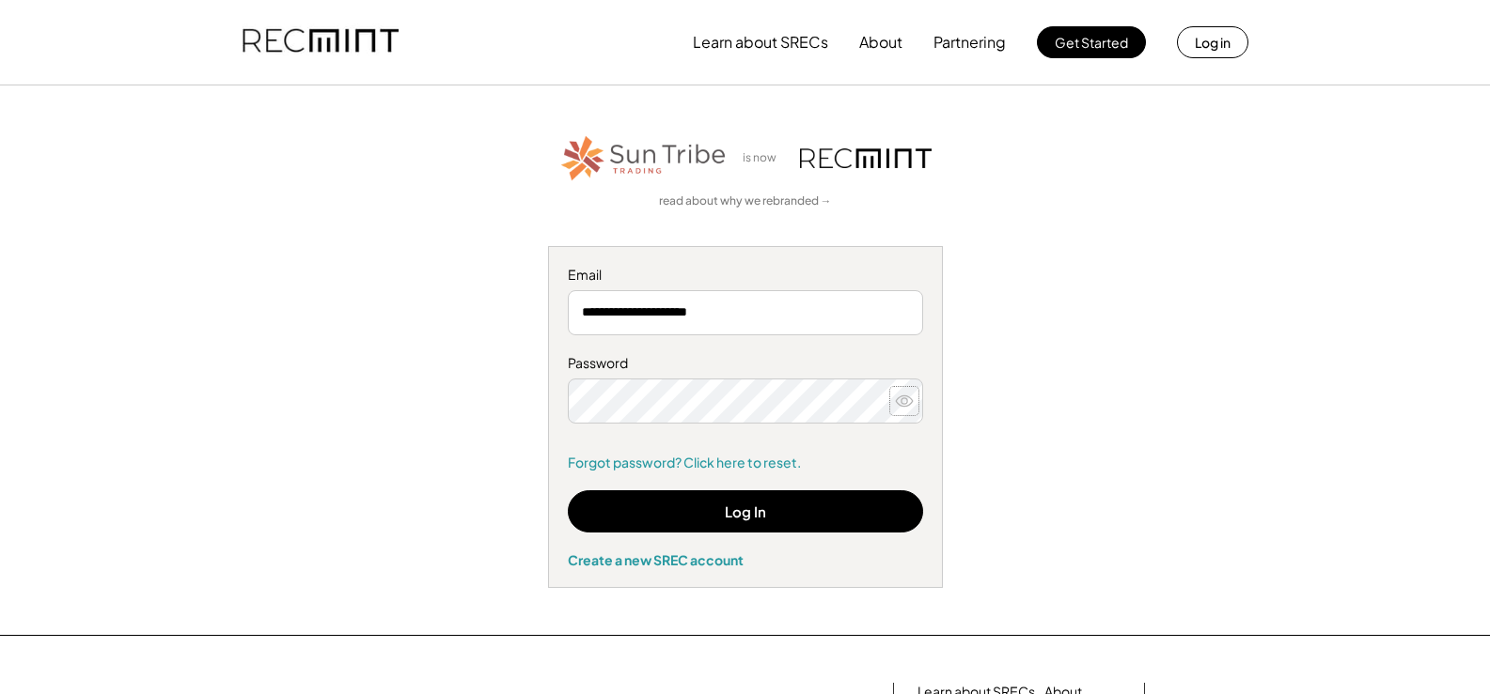
click at [902, 400] on icon at bounding box center [904, 401] width 19 height 19
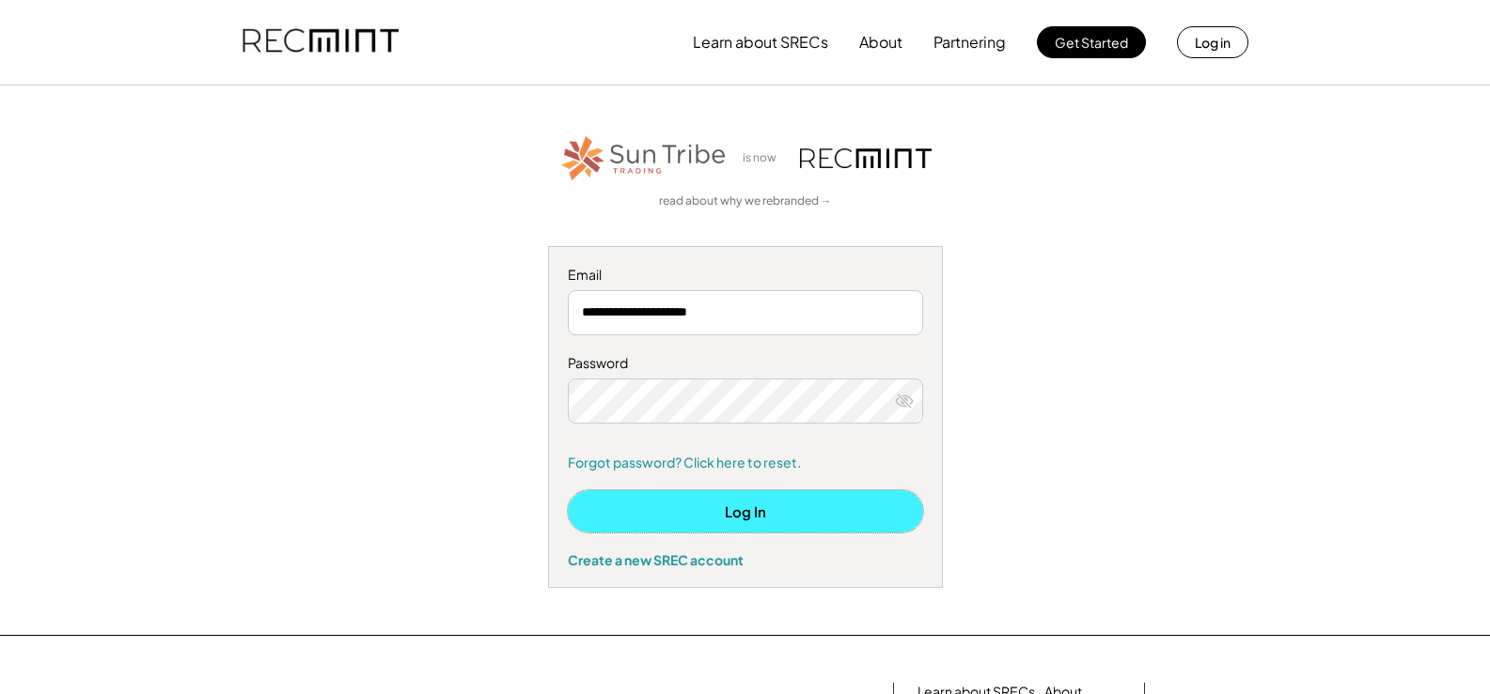
click at [712, 502] on button "Log In" at bounding box center [745, 512] width 355 height 42
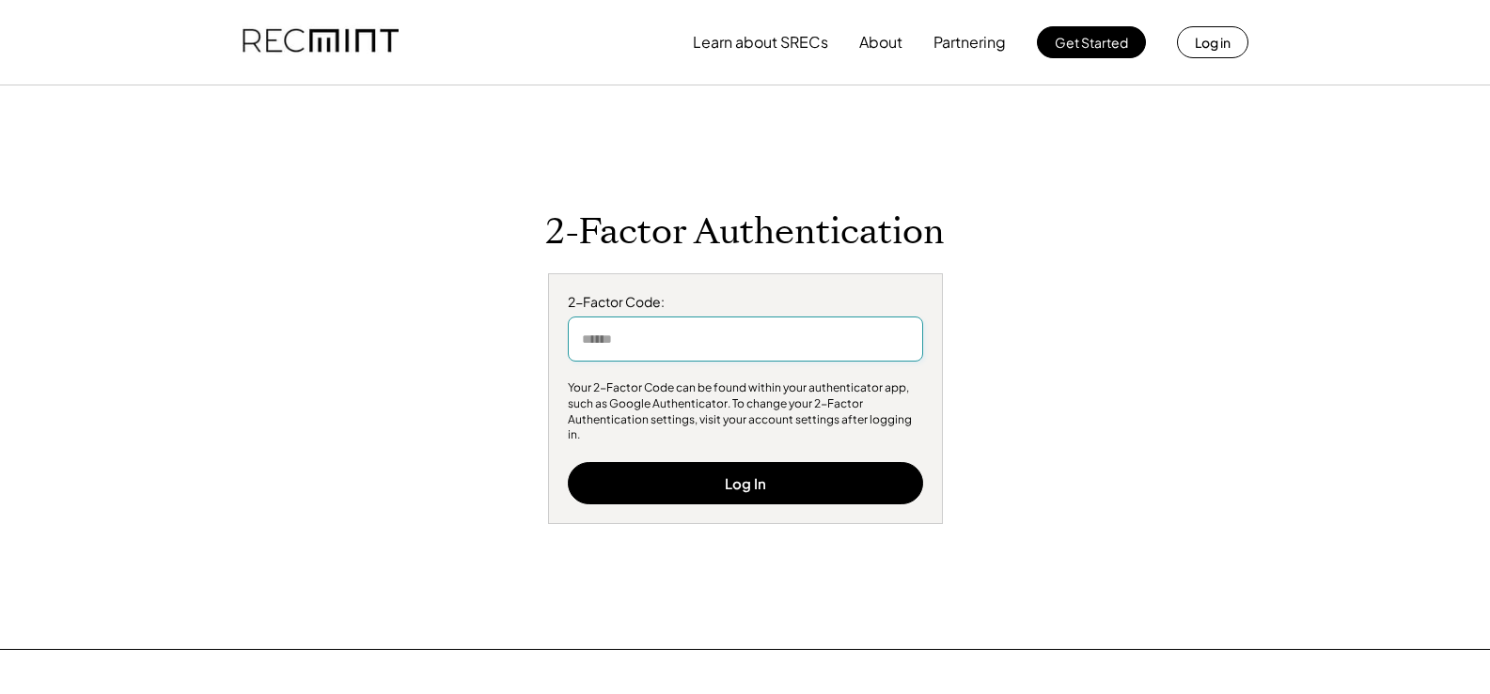
click at [677, 353] on input "input" at bounding box center [745, 339] width 355 height 45
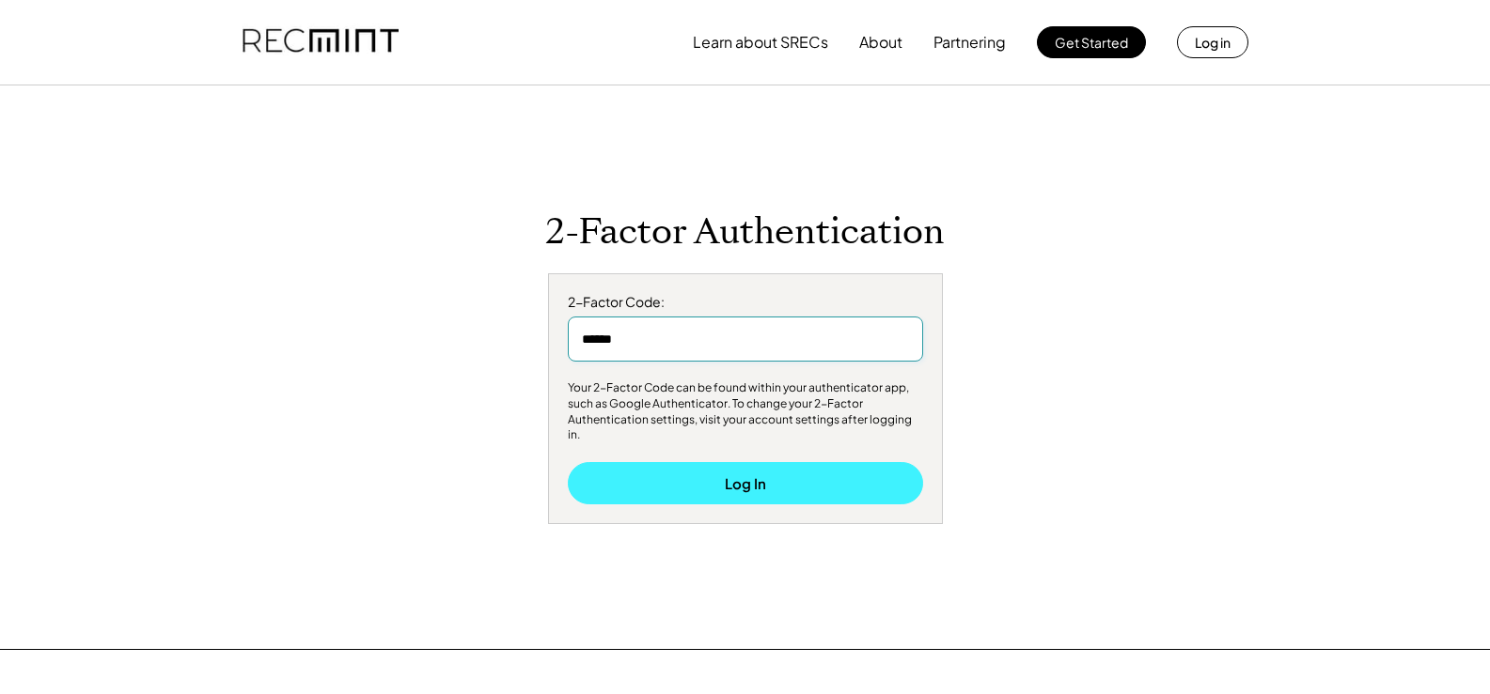
type input "******"
click at [742, 475] on button "Log In" at bounding box center [745, 483] width 355 height 42
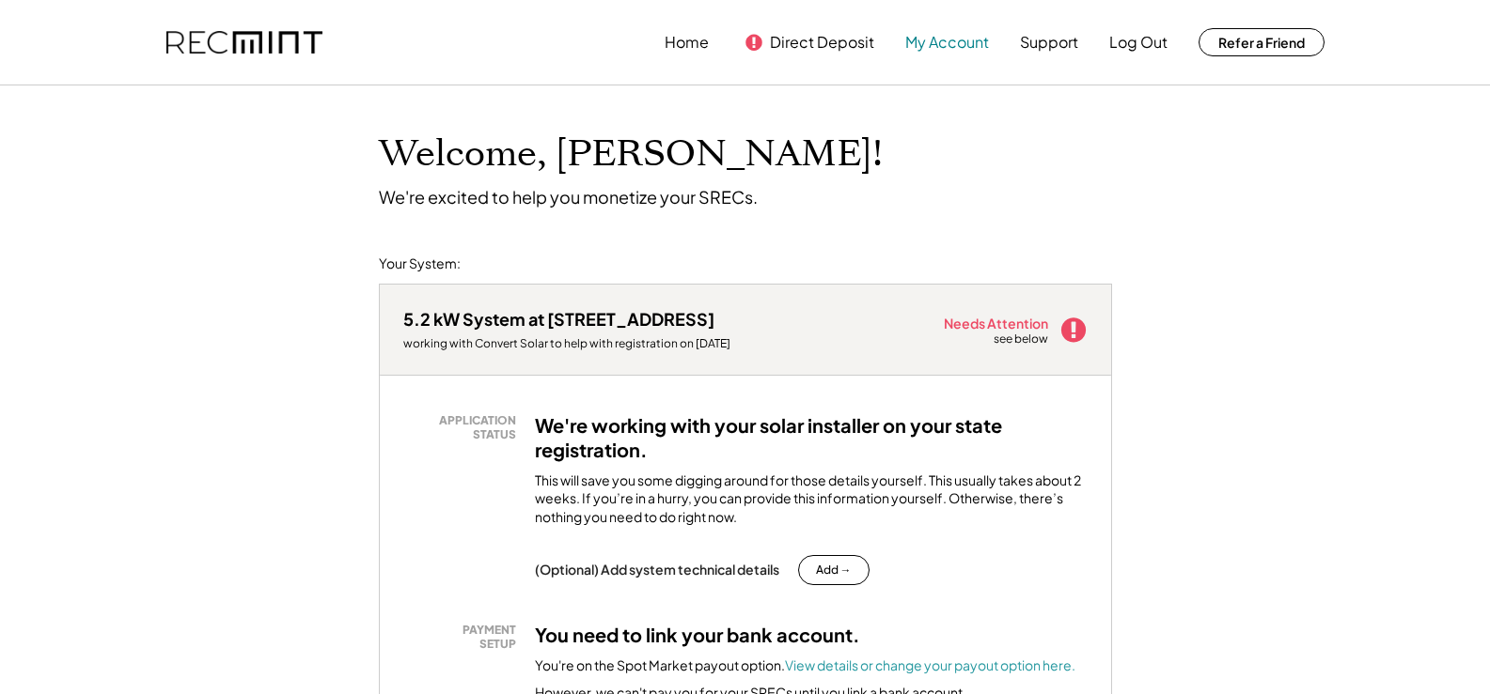
click at [944, 40] on button "My Account" at bounding box center [947, 42] width 84 height 38
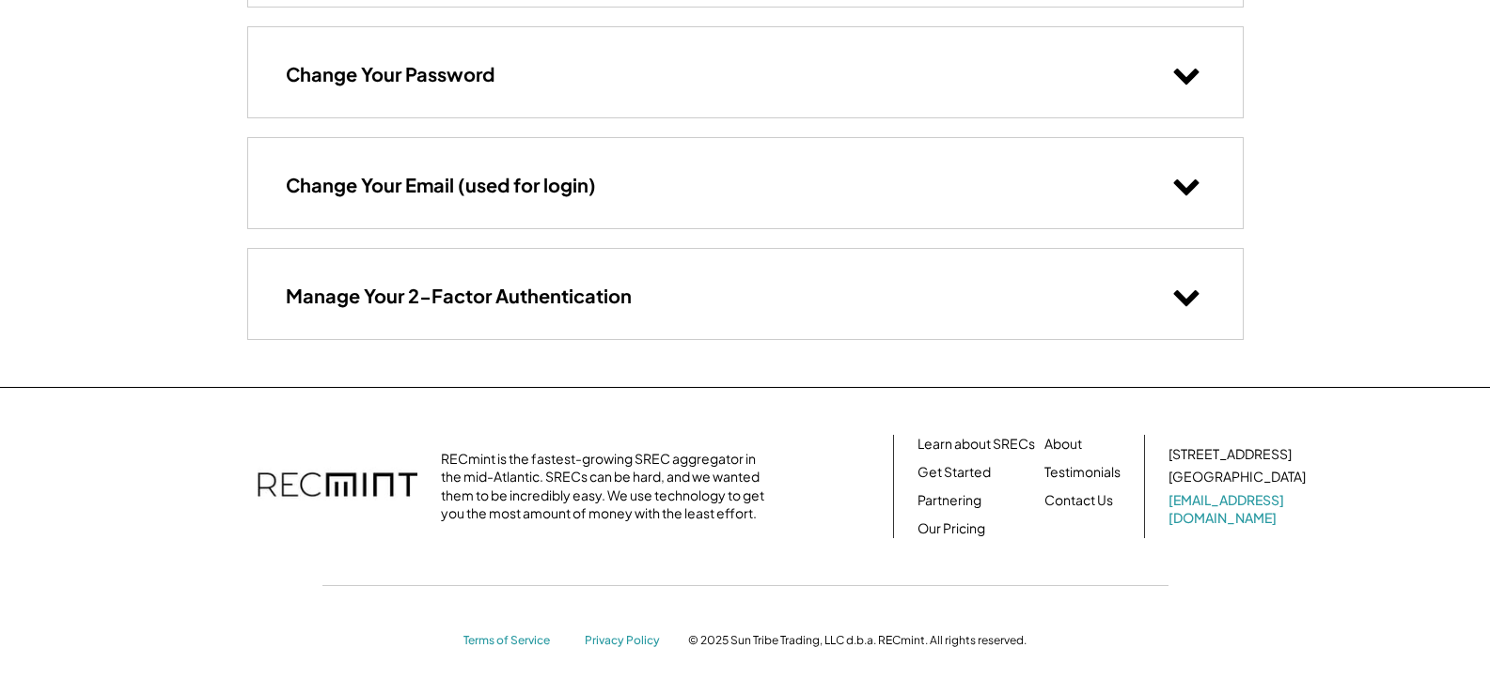
scroll to position [281, 0]
click at [455, 288] on h3 "Manage Your 2-Factor Authentication" at bounding box center [459, 294] width 346 height 24
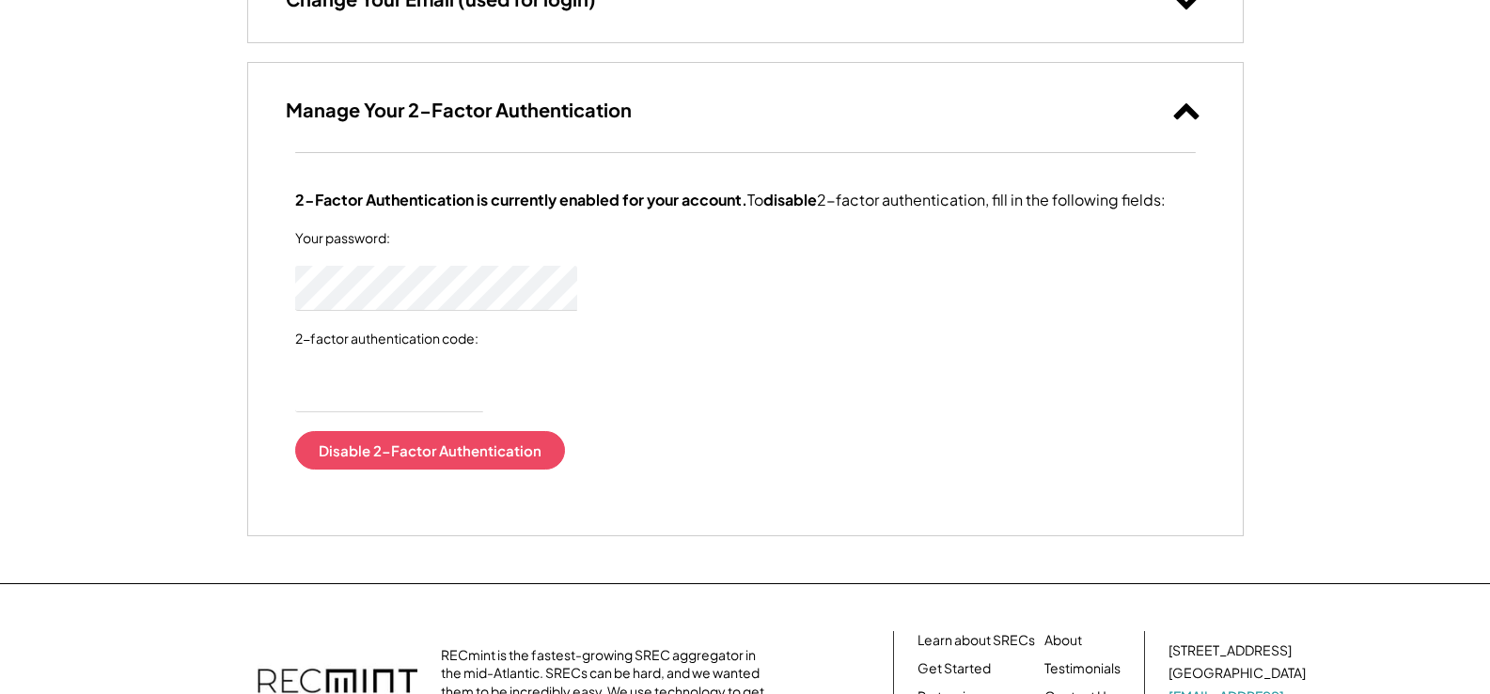
scroll to position [469, 0]
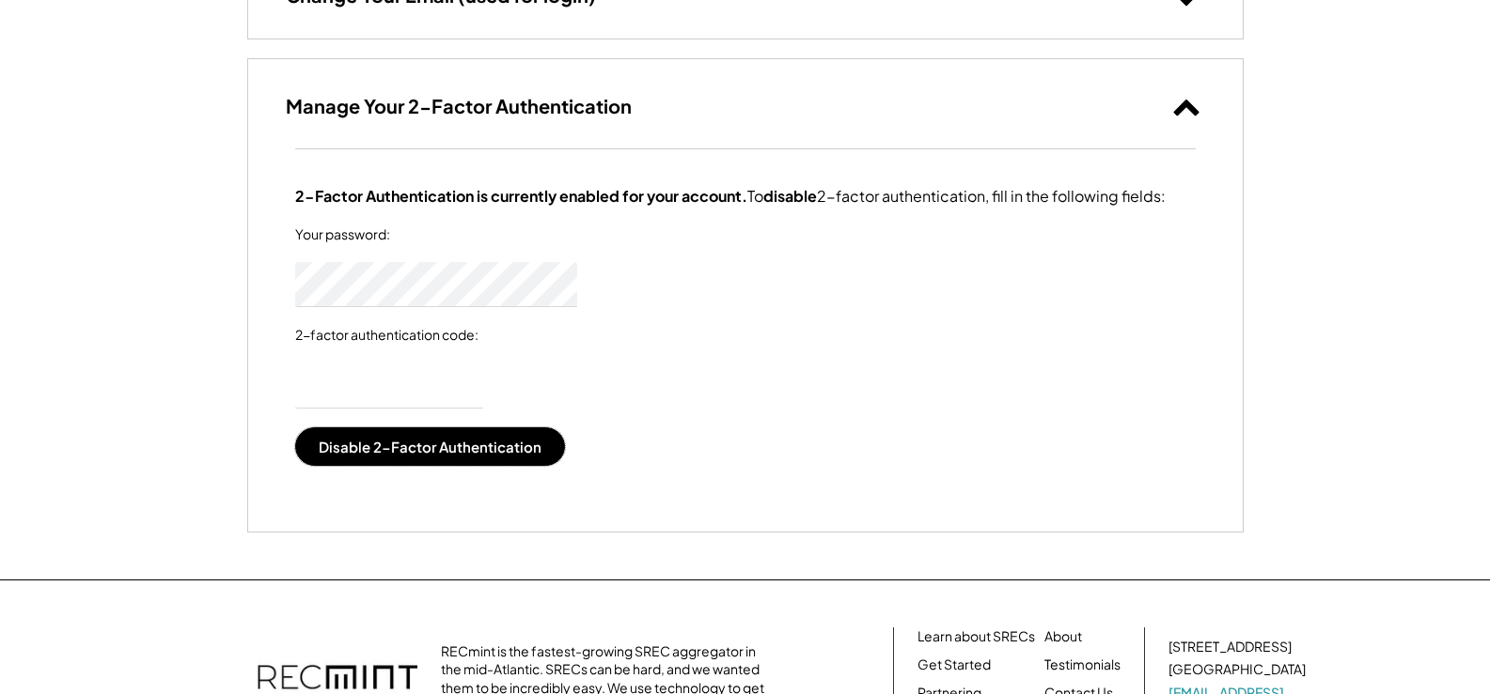
click at [374, 455] on button "Disable 2-Factor Authentication" at bounding box center [430, 447] width 270 height 39
click at [377, 464] on button "Disable 2-Factor Authentication" at bounding box center [430, 447] width 270 height 39
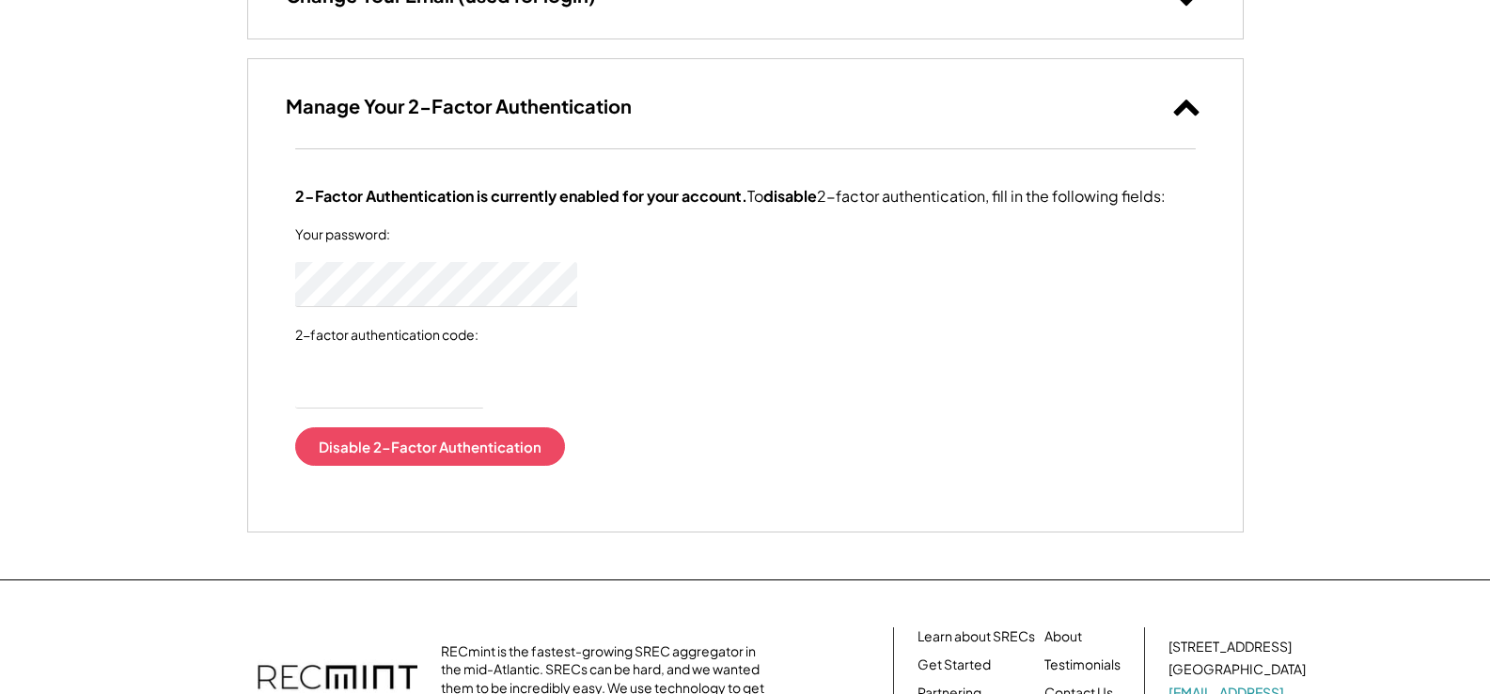
click at [341, 403] on input "input" at bounding box center [389, 386] width 188 height 45
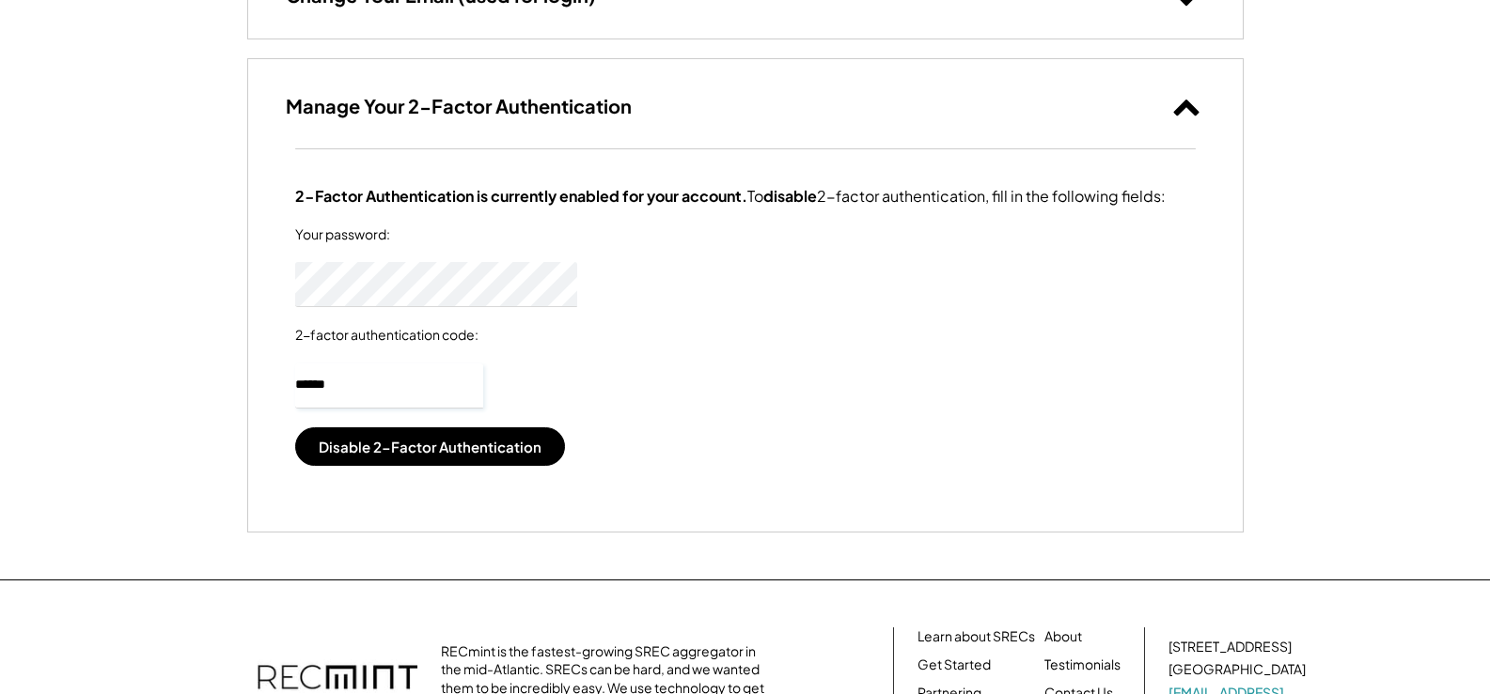
type input "******"
click at [395, 460] on button "Disable 2-Factor Authentication" at bounding box center [430, 447] width 270 height 39
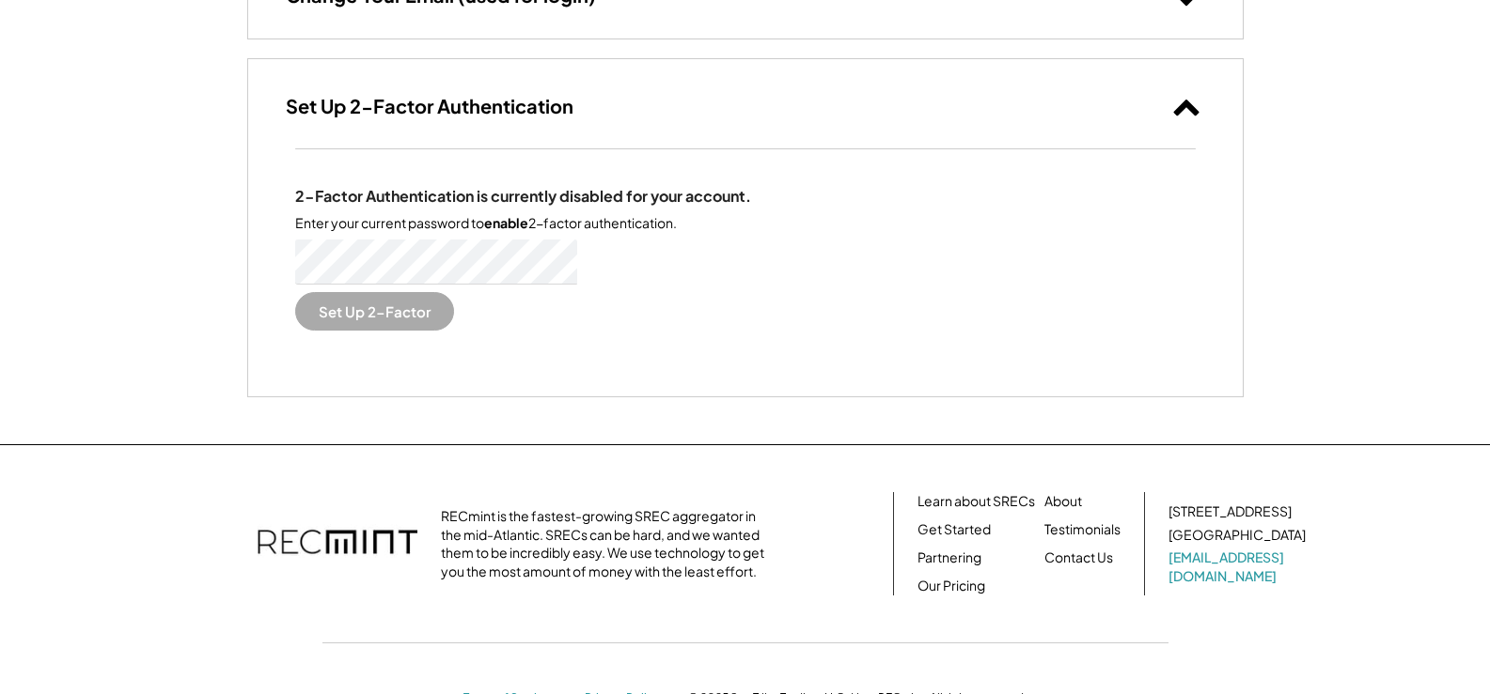
scroll to position [187, 0]
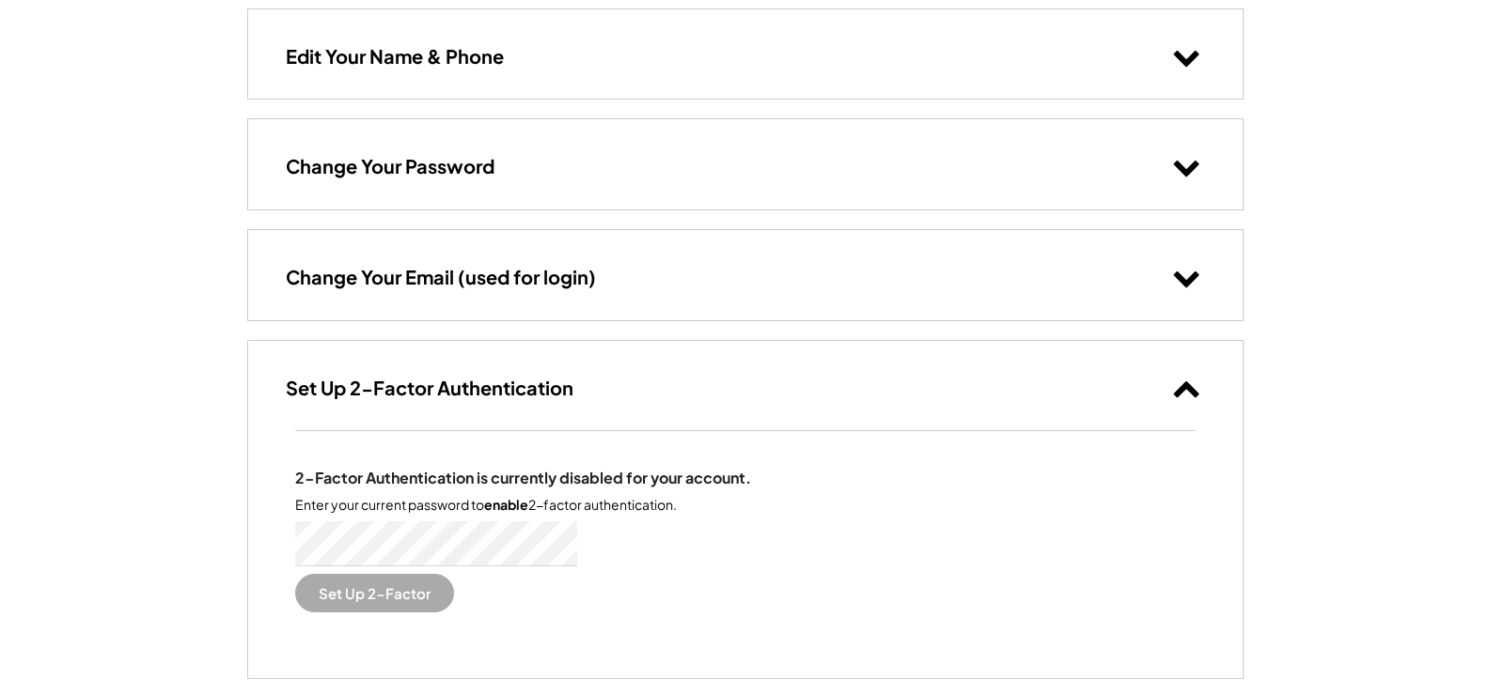
click at [1187, 384] on use at bounding box center [1185, 390] width 25 height 16
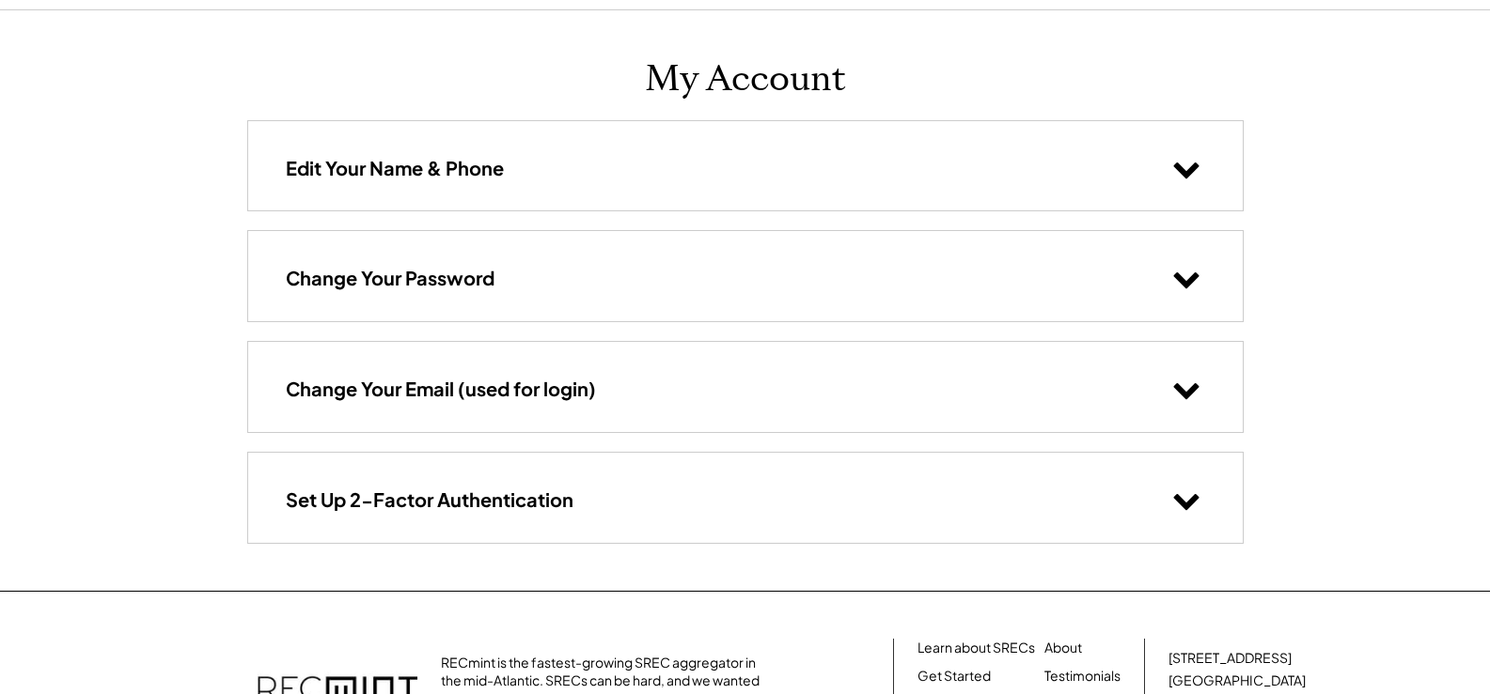
scroll to position [0, 0]
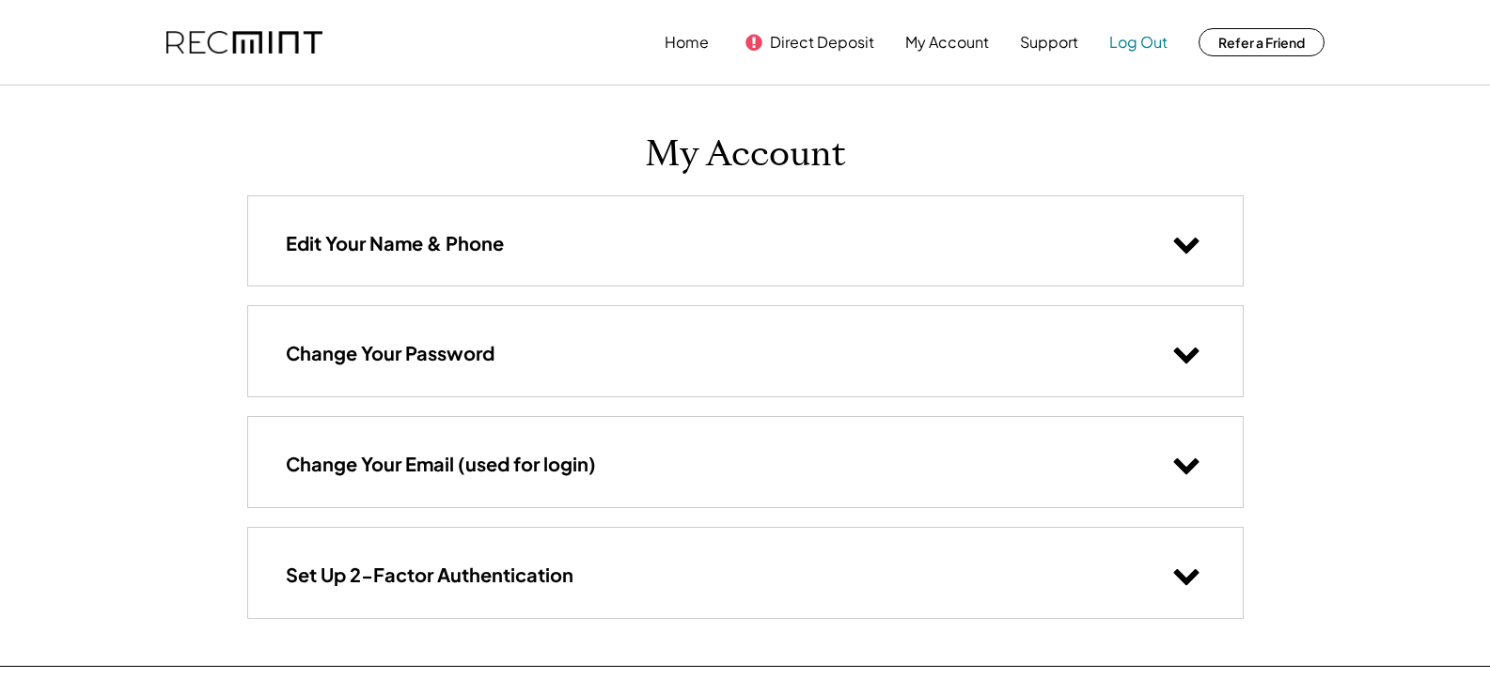
click at [1134, 39] on button "Log Out" at bounding box center [1138, 42] width 58 height 38
